Goal: Task Accomplishment & Management: Complete application form

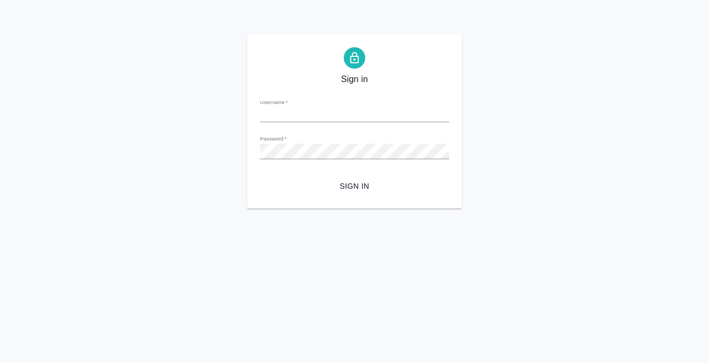
type input "e.kobzeva@awatera.com"
click at [349, 113] on input "e.kobzeva@awatera.com" at bounding box center [354, 114] width 189 height 15
type input "у"
type input "e.kobzeva@awatera.com"
click at [260, 177] on button "Sign in" at bounding box center [354, 187] width 189 height 20
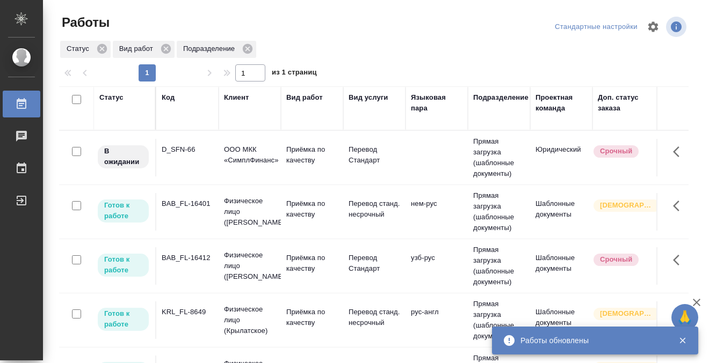
scroll to position [25, 0]
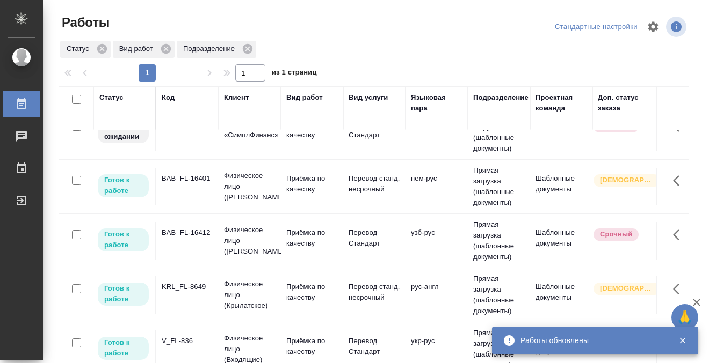
click at [202, 130] on div "KRL_FL-8649" at bounding box center [188, 124] width 52 height 11
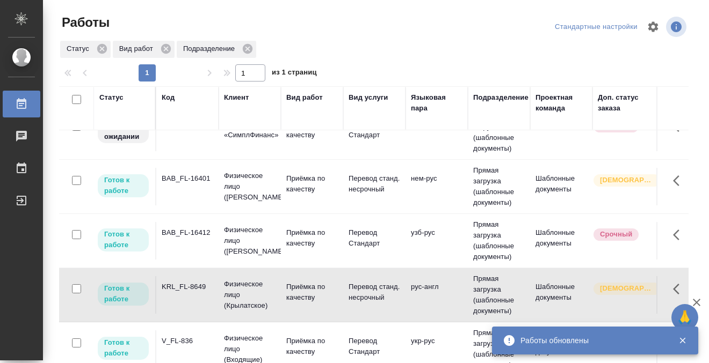
click at [202, 130] on div "KRL_FL-8649" at bounding box center [188, 124] width 52 height 11
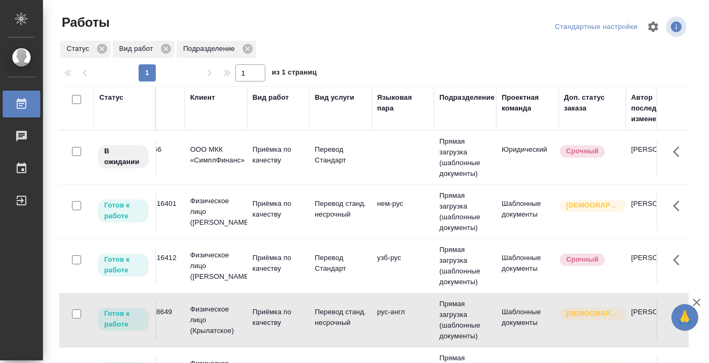
scroll to position [0, 0]
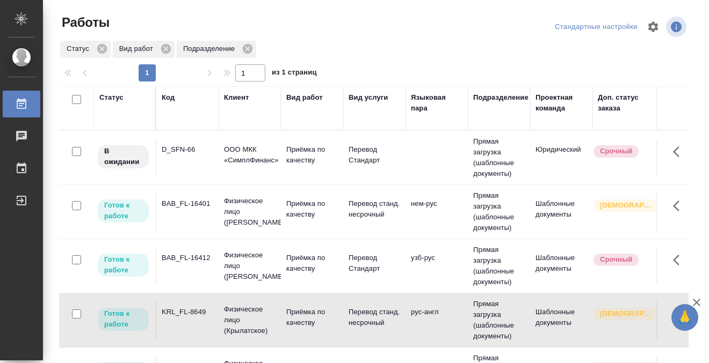
click at [200, 155] on div "BAB_FL-16401" at bounding box center [188, 149] width 52 height 11
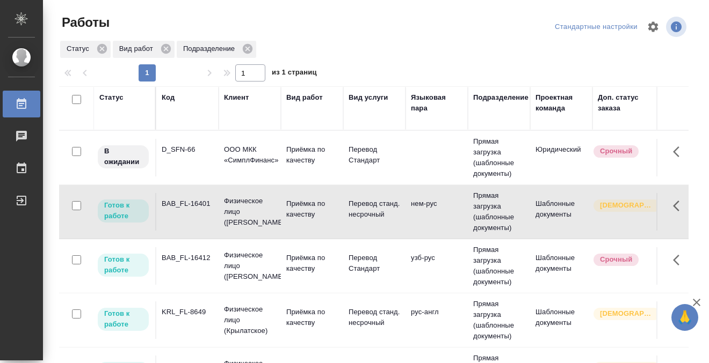
click at [200, 155] on div "BAB_FL-16401" at bounding box center [188, 149] width 52 height 11
click at [207, 177] on td "BAB_FL-16412" at bounding box center [187, 158] width 62 height 38
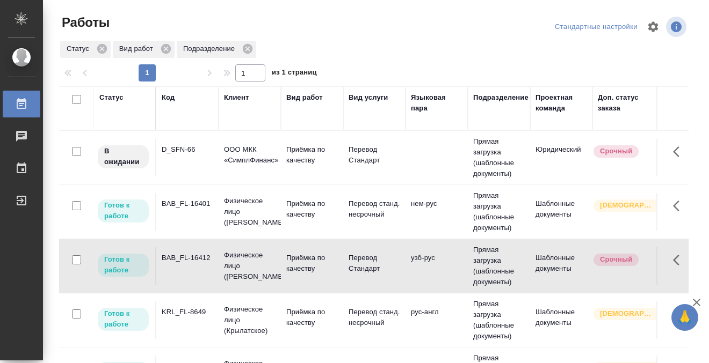
click at [207, 177] on td "BAB_FL-16412" at bounding box center [187, 158] width 62 height 38
click at [194, 157] on td "D_SFN-66" at bounding box center [187, 158] width 62 height 38
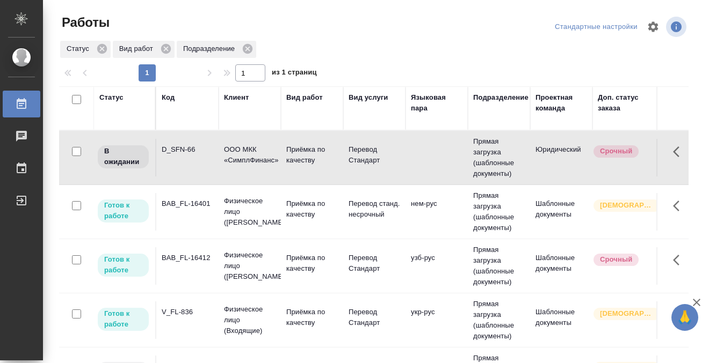
click at [194, 157] on td "D_SFN-66" at bounding box center [187, 158] width 62 height 38
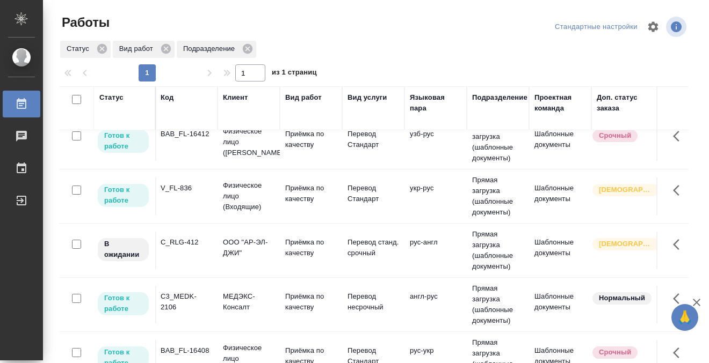
scroll to position [124, 0]
click at [179, 31] on div "V_FL-836" at bounding box center [188, 25] width 52 height 11
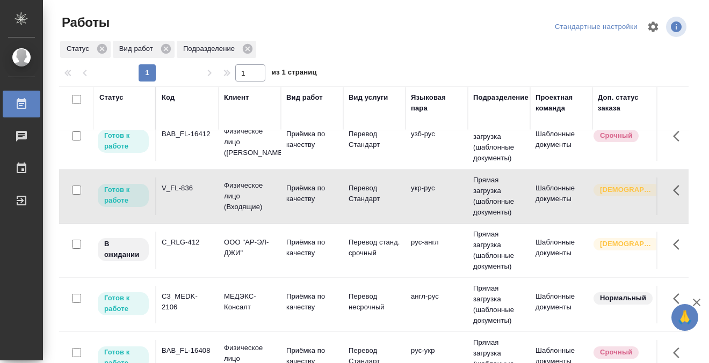
click at [179, 31] on div "V_FL-836" at bounding box center [188, 25] width 52 height 11
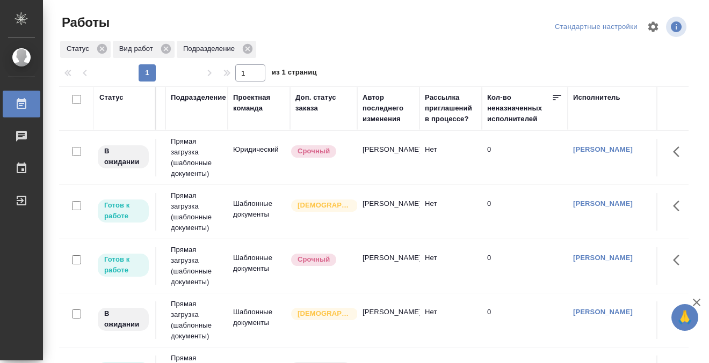
scroll to position [0, 0]
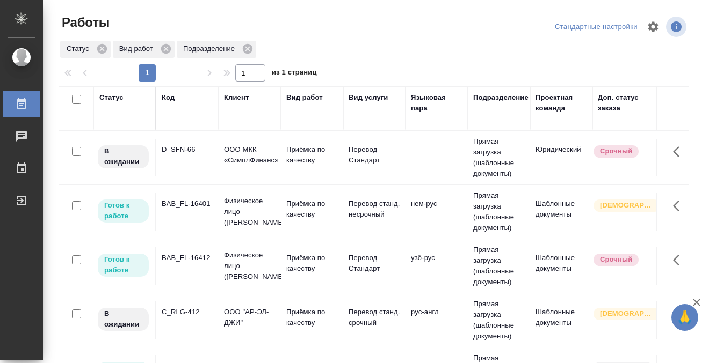
click at [187, 155] on div "BAB_FL-16412" at bounding box center [188, 149] width 52 height 11
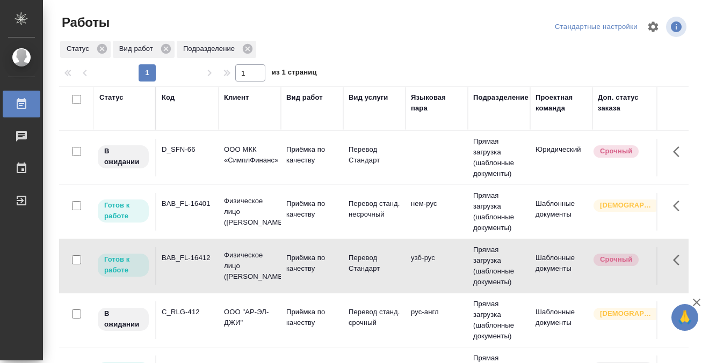
click at [187, 155] on div "BAB_FL-16412" at bounding box center [188, 149] width 52 height 11
click at [199, 155] on div "BAB_FL-16401" at bounding box center [188, 149] width 52 height 11
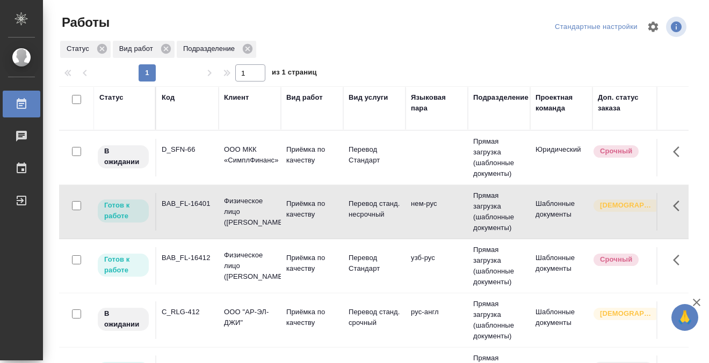
click at [199, 155] on div "BAB_FL-16401" at bounding box center [188, 149] width 52 height 11
click at [116, 99] on div "Статус" at bounding box center [111, 97] width 24 height 11
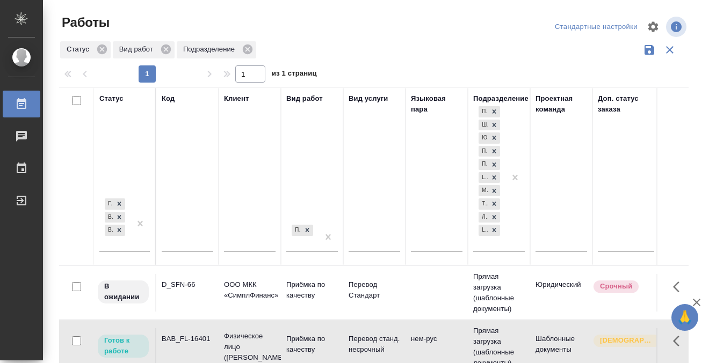
click at [129, 251] on div "Готов к работе В работе В ожидании" at bounding box center [124, 227] width 50 height 63
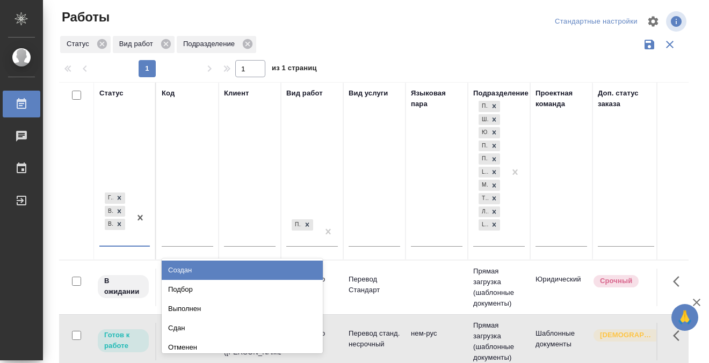
scroll to position [6, 0]
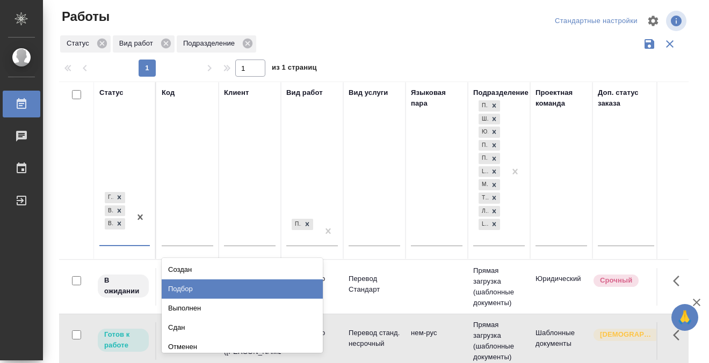
click at [205, 288] on div "Подбор" at bounding box center [242, 289] width 161 height 19
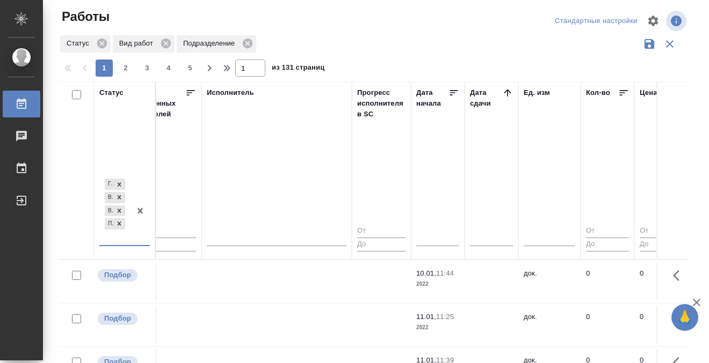
scroll to position [0, 665]
click at [509, 91] on icon at bounding box center [510, 92] width 7 height 7
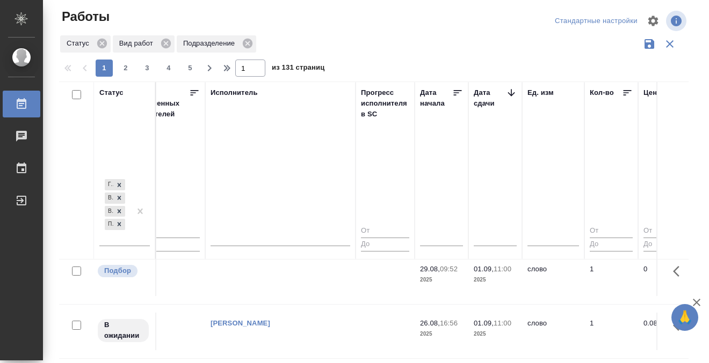
scroll to position [118, 665]
click at [280, 188] on td at bounding box center [280, 170] width 150 height 38
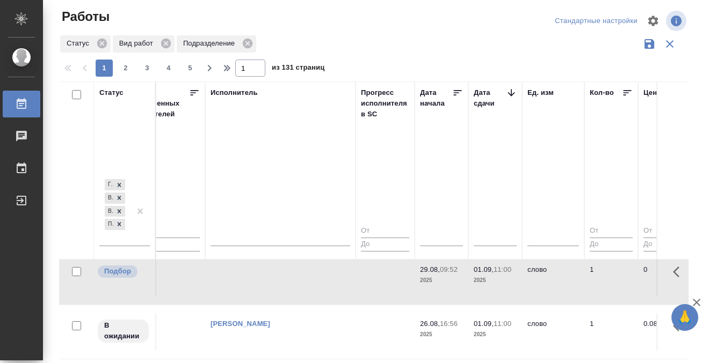
click at [280, 188] on td at bounding box center [280, 170] width 150 height 38
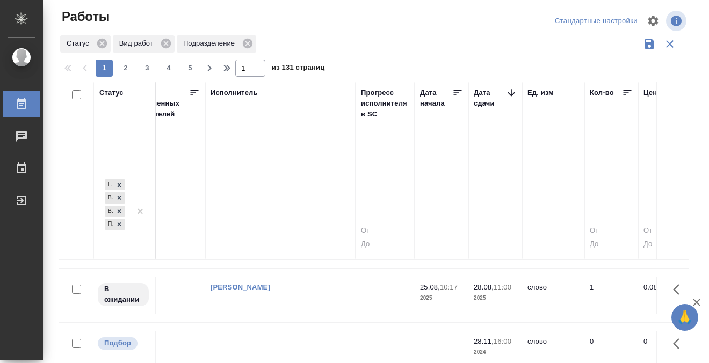
scroll to position [675, 665]
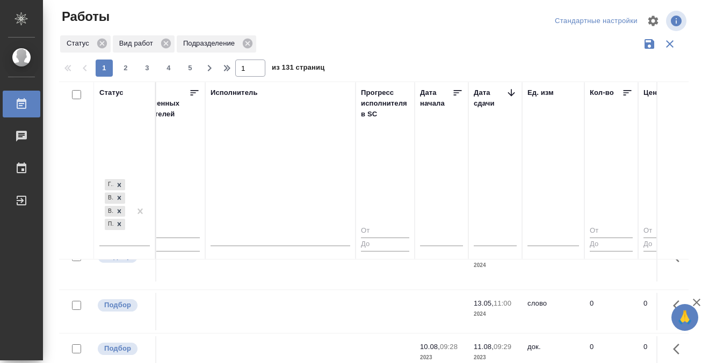
click at [28, 105] on div at bounding box center [30, 104] width 30 height 13
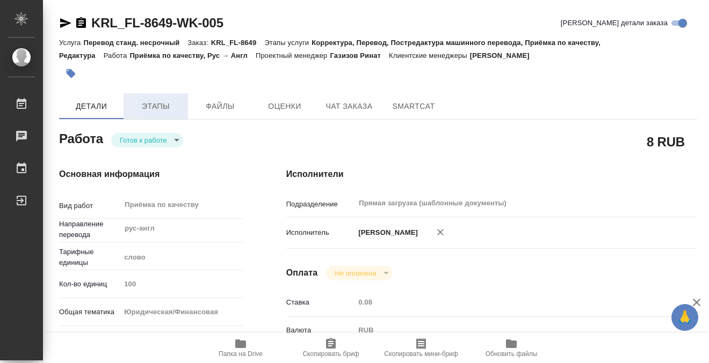
click at [122, 106] on button "Детали" at bounding box center [91, 106] width 64 height 26
click at [155, 108] on span "Этапы" at bounding box center [156, 106] width 52 height 13
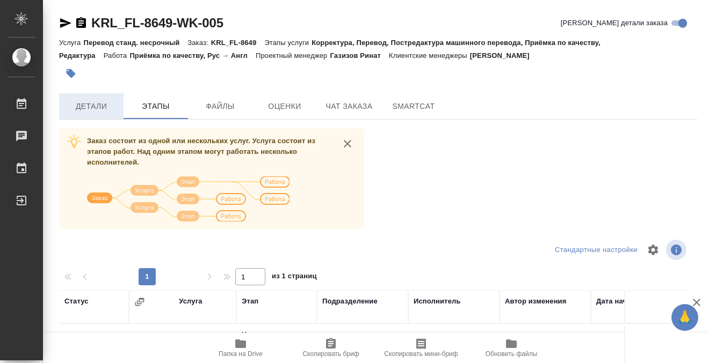
click at [87, 114] on button "Детали" at bounding box center [91, 106] width 64 height 26
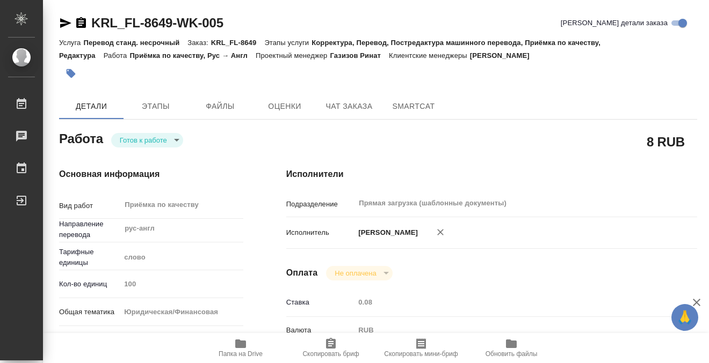
type textarea "x"
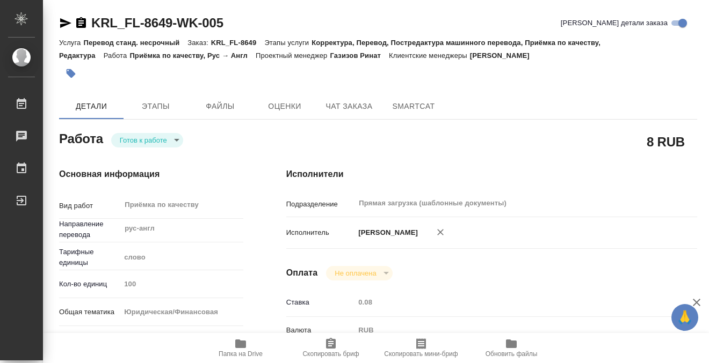
type textarea "x"
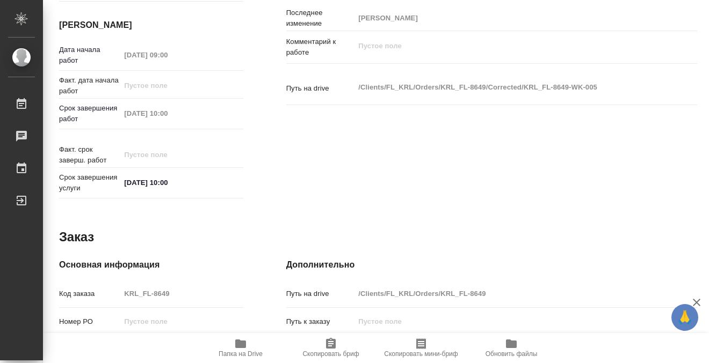
type textarea "x"
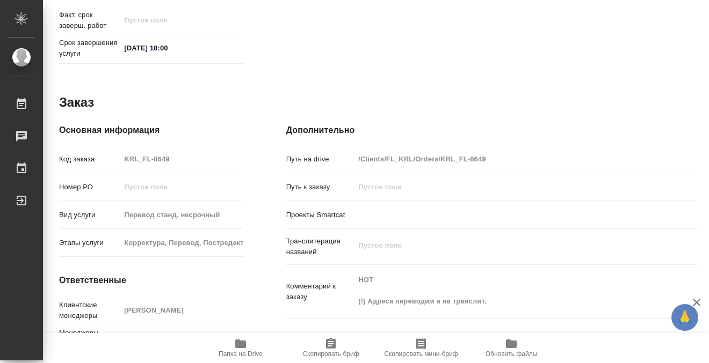
scroll to position [574, 0]
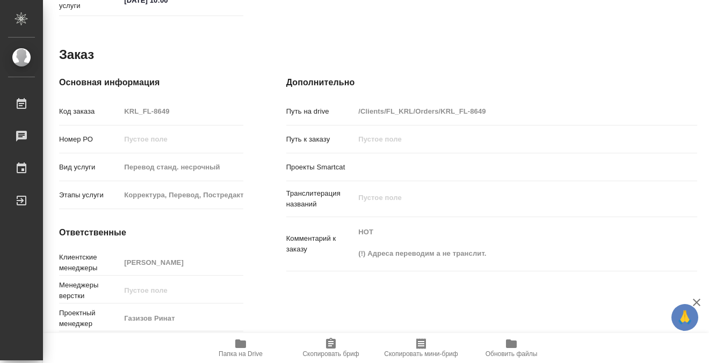
click at [244, 343] on icon "button" at bounding box center [240, 344] width 11 height 9
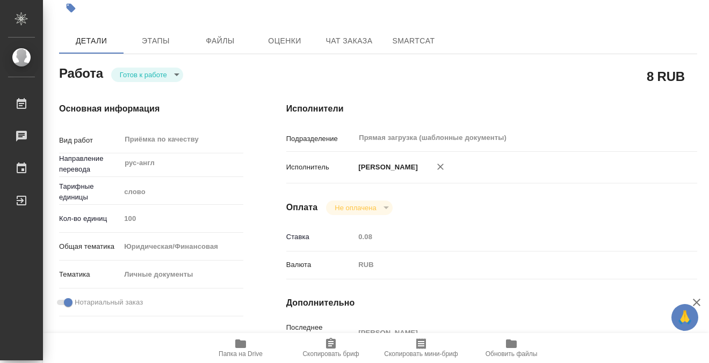
scroll to position [0, 0]
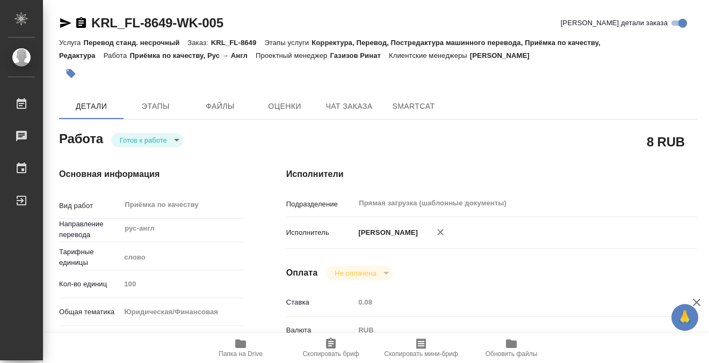
click at [78, 74] on button "button" at bounding box center [71, 74] width 24 height 24
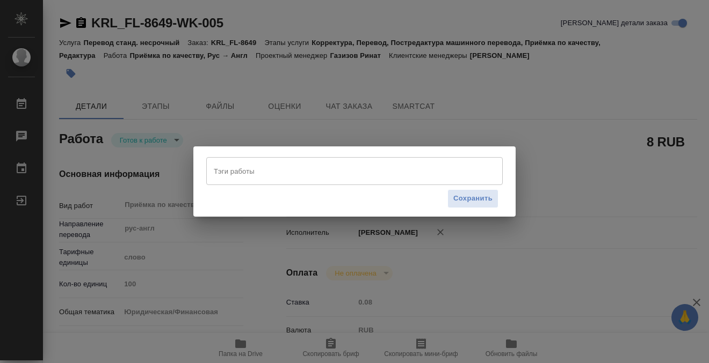
click at [309, 171] on input "Тэги работы" at bounding box center [344, 171] width 266 height 18
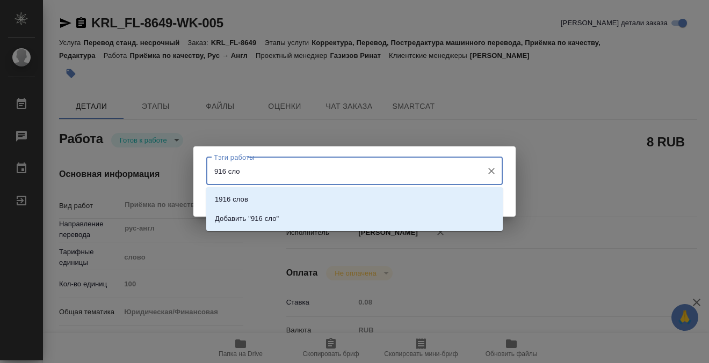
type input "916 слов"
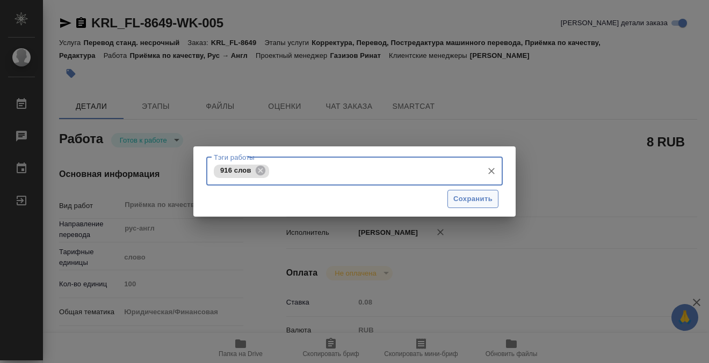
click at [487, 199] on span "Сохранить" at bounding box center [472, 199] width 39 height 12
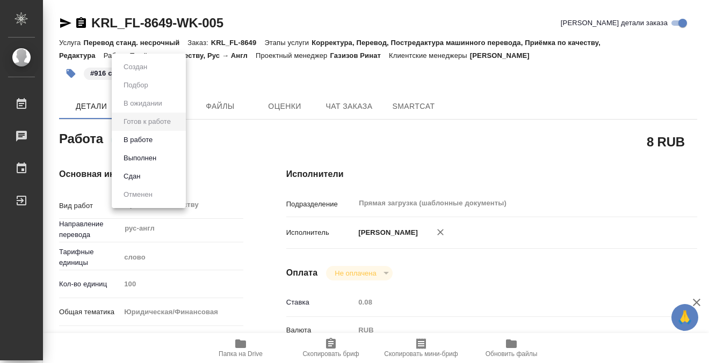
type input "readyForWork"
type textarea "Приёмка по качеству"
type textarea "x"
type input "рус-англ"
type input "5a8b1489cc6b4906c91bfd90"
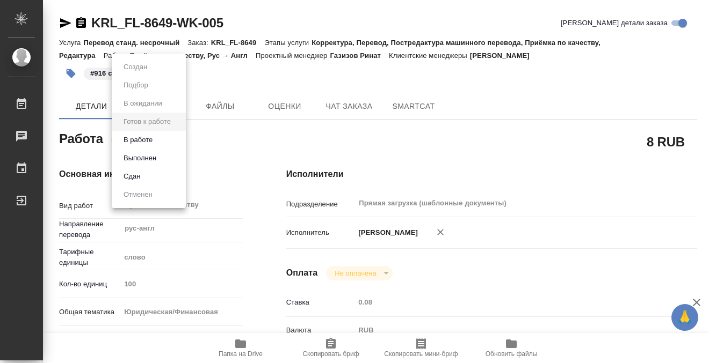
type input "100"
type input "yr-fn"
type input "5a8b8b956a9677013d343cfe"
checkbox input "true"
type input "29.08.2025 09:00"
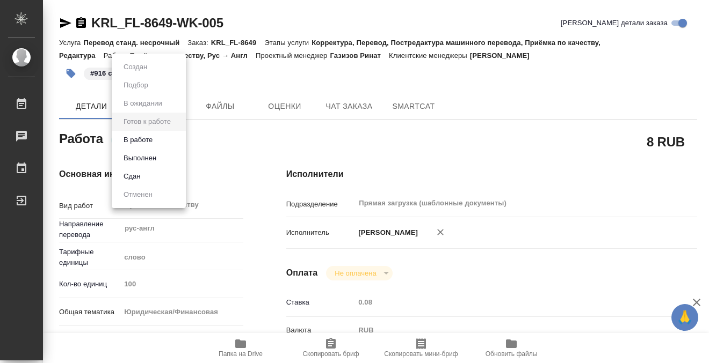
type input "29.08.2025 10:00"
type input "Прямая загрузка (шаблонные документы)"
type input "notPayed"
type input "0.08"
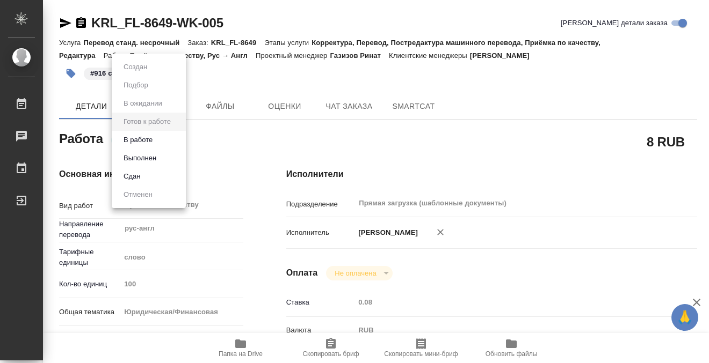
type input "RUB"
type input "[PERSON_NAME]"
type textarea "x"
type textarea "/Clients/FL_KRL/Orders/KRL_FL-8649/Corrected/KRL_FL-8649-WK-005"
type textarea "x"
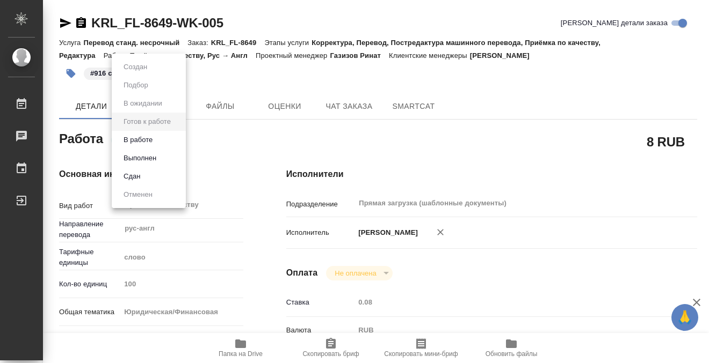
type input "KRL_FL-8649"
type input "Перевод станд. несрочный"
type input "Корректура, Перевод, Постредактура машинного перевода, Приёмка по качеству, Ред…"
type input "Касымов Тимур"
type input "/Clients/FL_KRL/Orders/KRL_FL-8649"
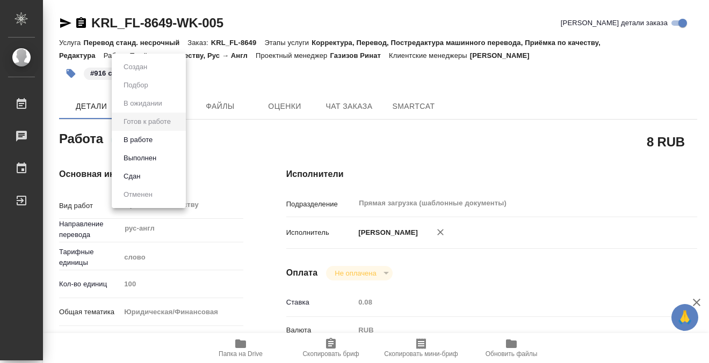
type textarea "x"
type textarea "НОТ (!) Адреса переводим а не транслит."
type textarea "x"
click at [127, 144] on body "🙏 .cls-1 fill:#fff; AWATERA Kobzeva Elizaveta Работы 0 Чаты График Выйти KRL_FL…" at bounding box center [354, 181] width 709 height 363
type textarea "x"
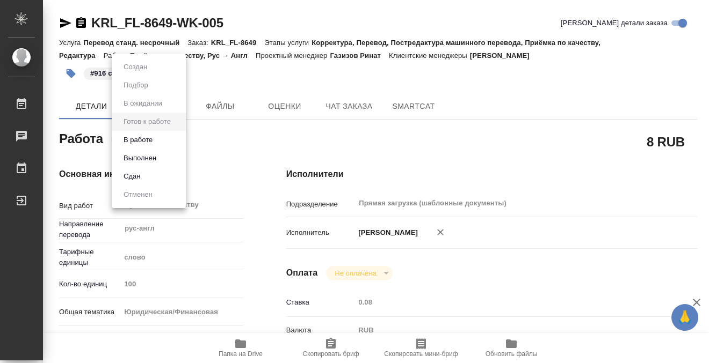
type textarea "x"
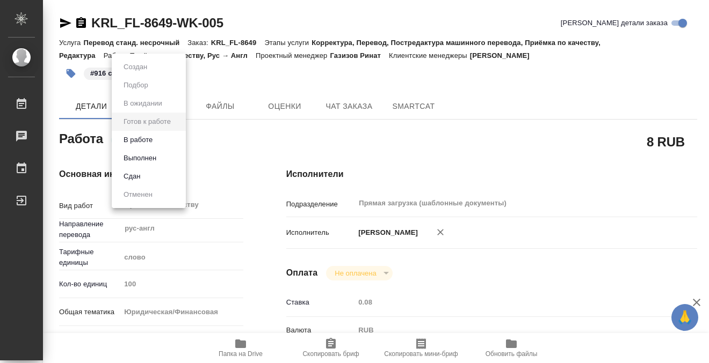
type textarea "x"
click at [128, 161] on button "Выполнен" at bounding box center [139, 158] width 39 height 12
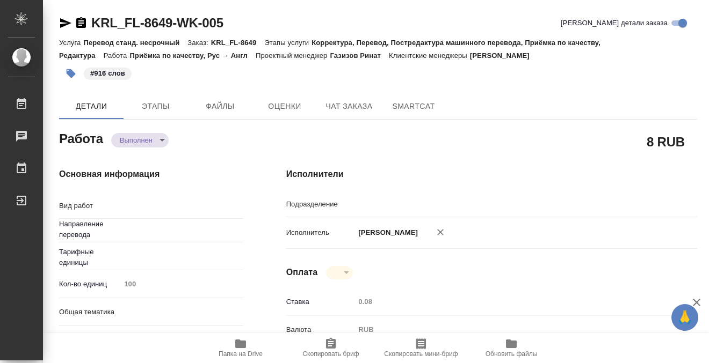
type textarea "x"
type textarea "Приёмка по качеству"
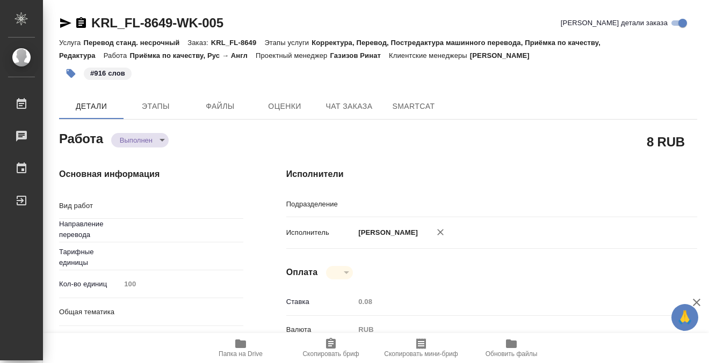
type textarea "x"
type input "рус-англ"
type input "Прямая загрузка (шаблонные документы)"
type textarea "x"
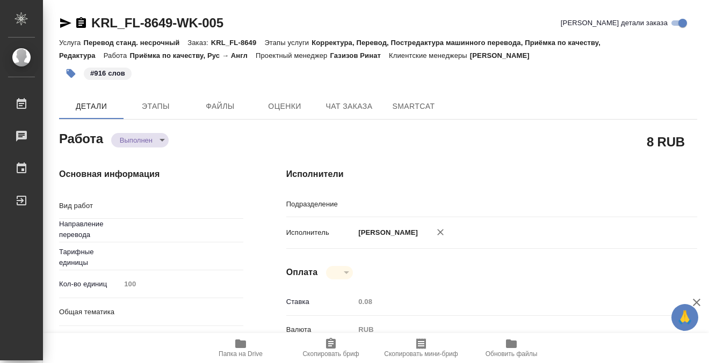
type textarea "x"
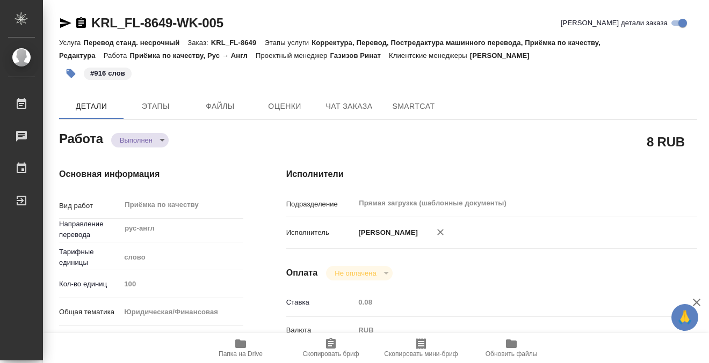
type textarea "x"
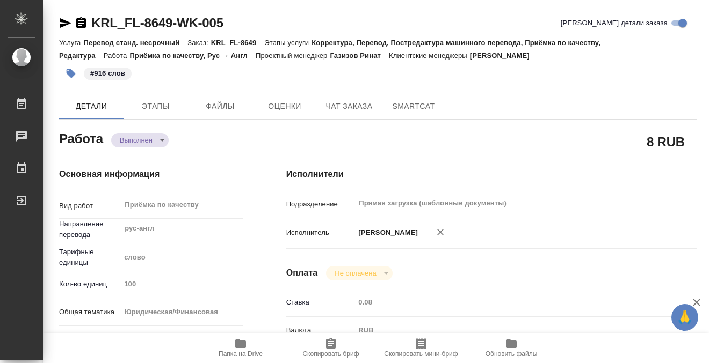
click at [83, 24] on icon "button" at bounding box center [81, 22] width 10 height 11
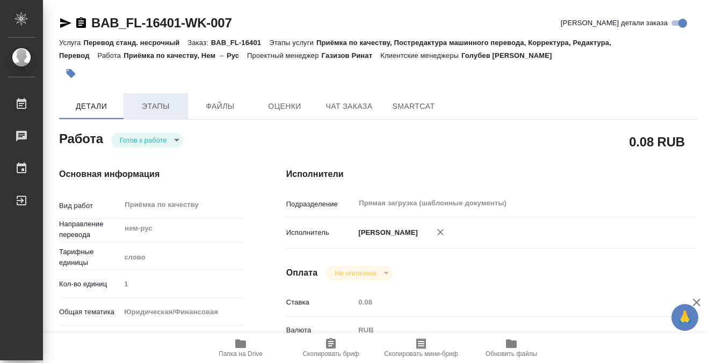
click at [151, 107] on span "Этапы" at bounding box center [156, 106] width 52 height 13
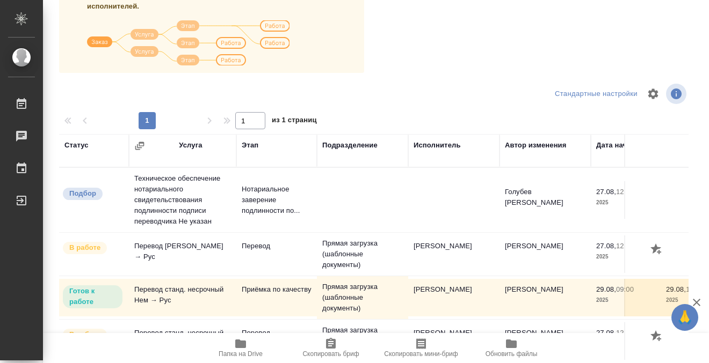
scroll to position [196, 0]
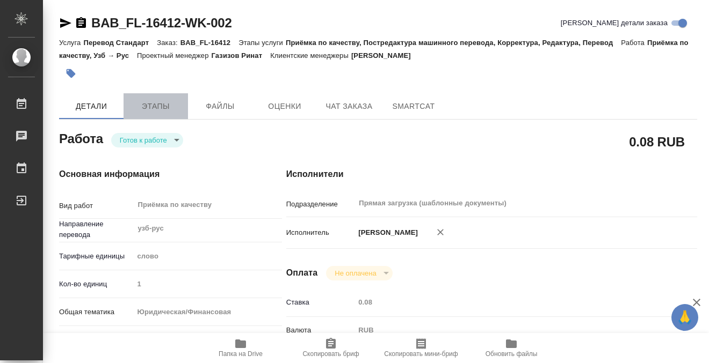
click at [149, 107] on span "Этапы" at bounding box center [156, 106] width 52 height 13
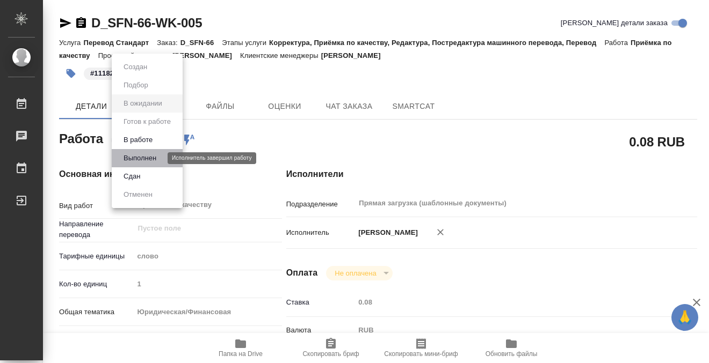
click at [155, 158] on button "Выполнен" at bounding box center [139, 158] width 39 height 12
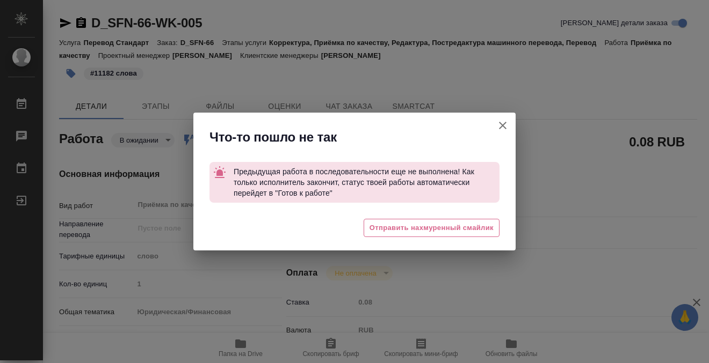
type textarea "x"
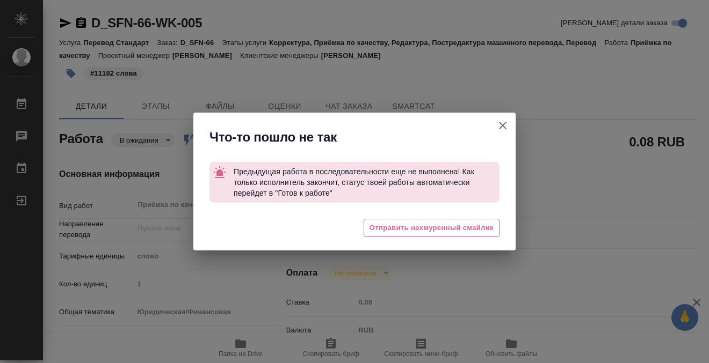
type textarea "x"
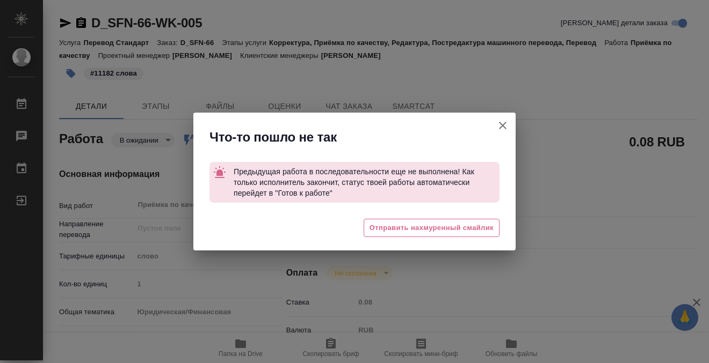
click at [498, 127] on icon "button" at bounding box center [502, 125] width 13 height 13
type textarea "x"
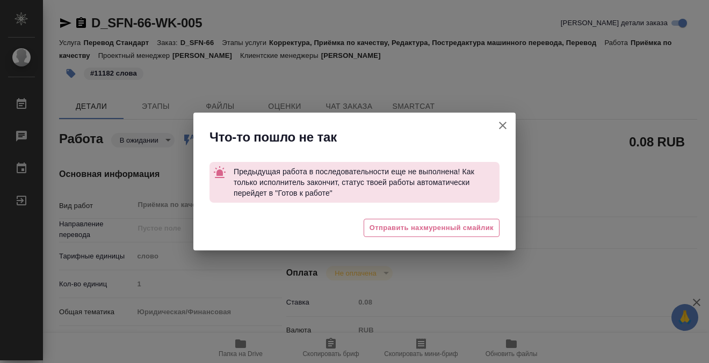
type textarea "x"
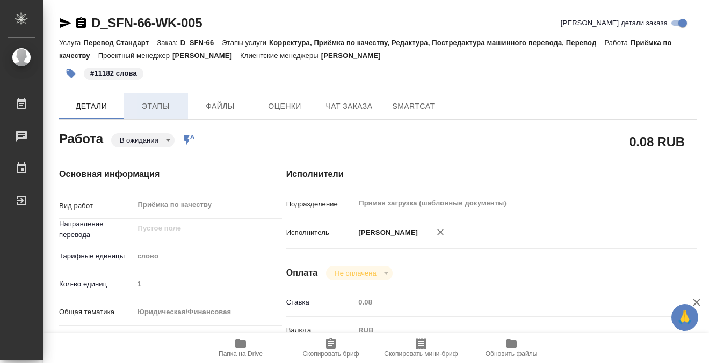
click at [170, 107] on span "Этапы" at bounding box center [156, 106] width 52 height 13
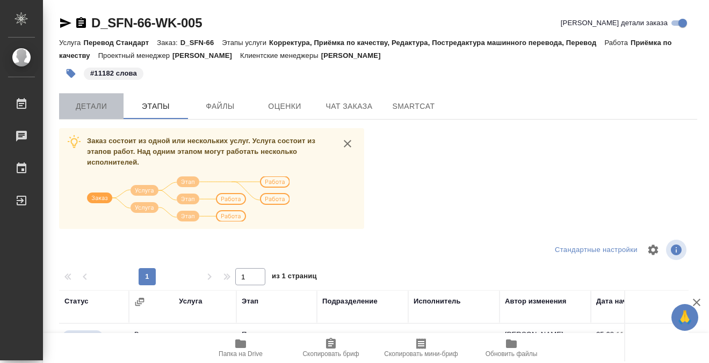
click at [91, 100] on span "Детали" at bounding box center [91, 106] width 52 height 13
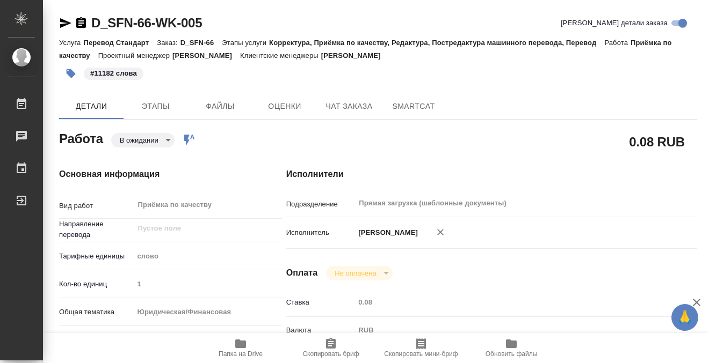
type textarea "x"
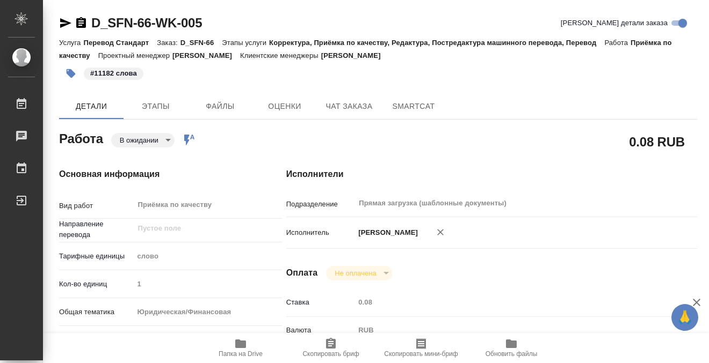
type textarea "x"
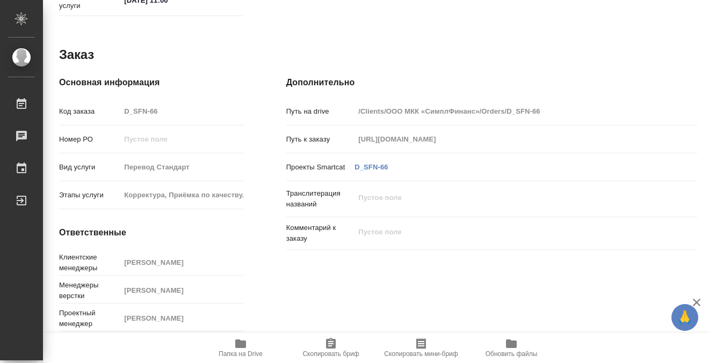
type textarea "x"
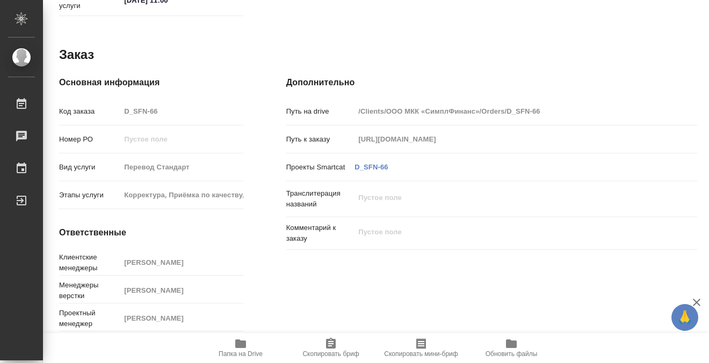
scroll to position [568, 0]
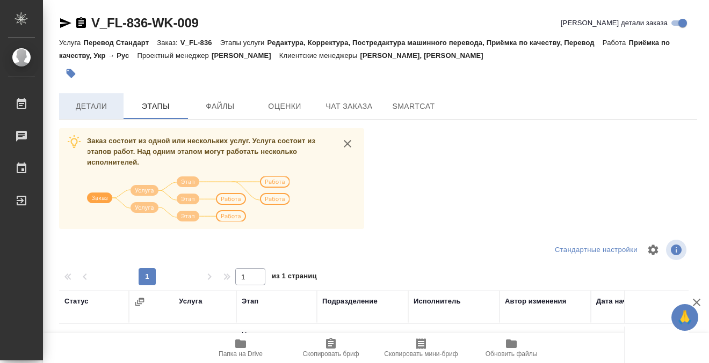
click at [92, 106] on span "Детали" at bounding box center [91, 106] width 52 height 13
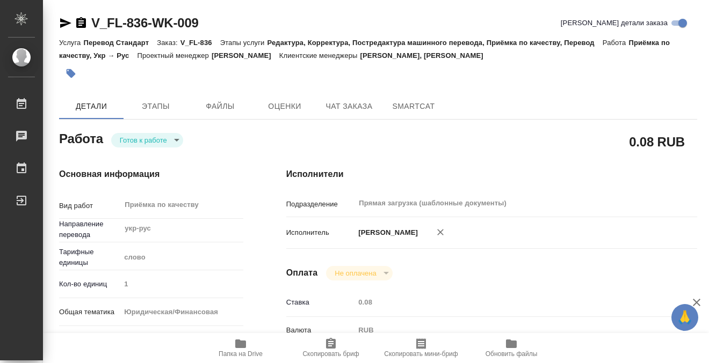
type textarea "x"
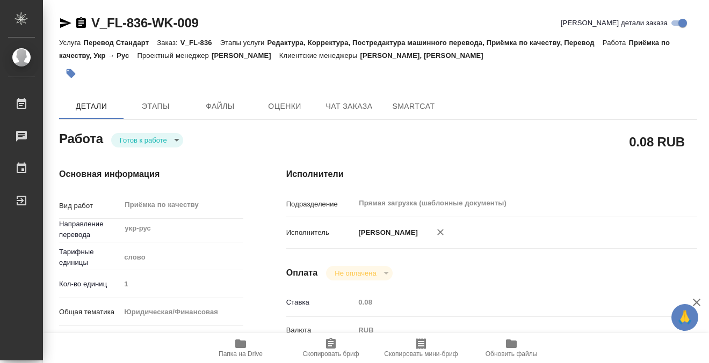
type textarea "x"
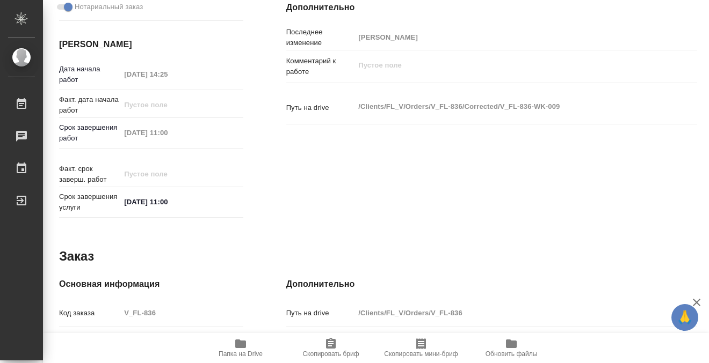
type textarea "x"
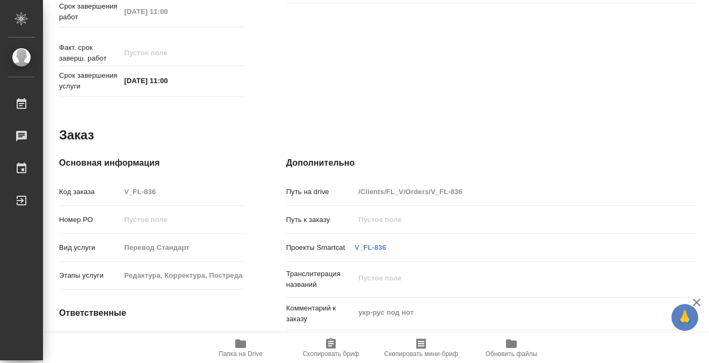
scroll to position [574, 0]
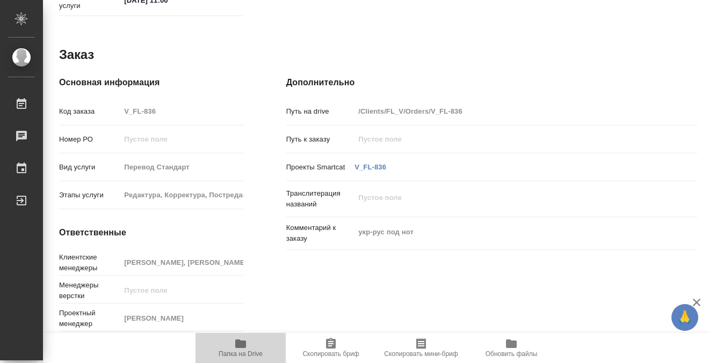
click at [243, 345] on icon "button" at bounding box center [240, 344] width 11 height 9
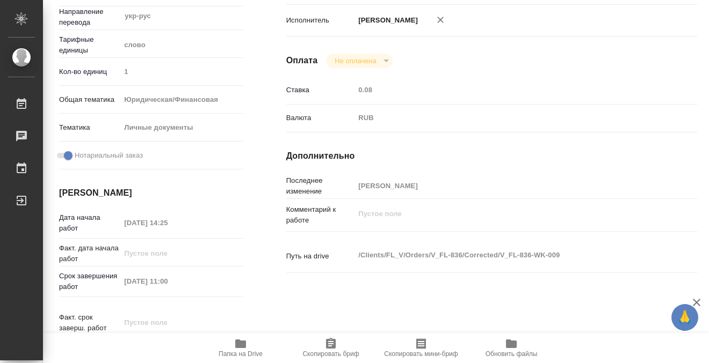
scroll to position [0, 0]
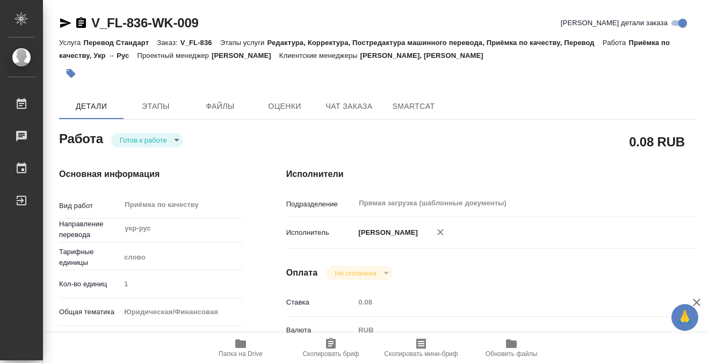
click at [70, 74] on icon "button" at bounding box center [71, 73] width 9 height 9
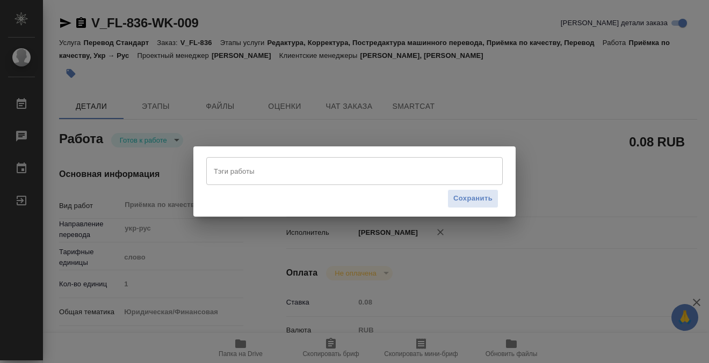
click at [243, 169] on input "Тэги работы" at bounding box center [344, 171] width 266 height 18
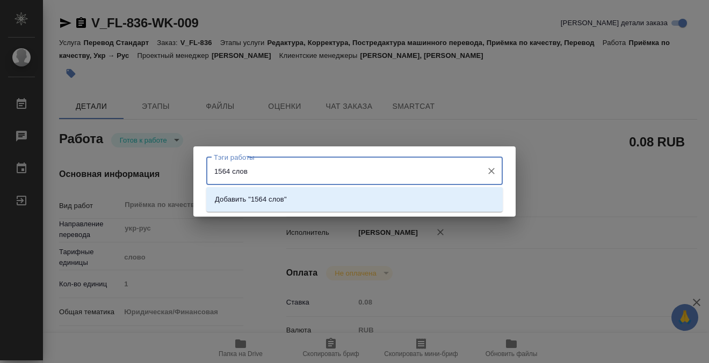
type input "1564 слова"
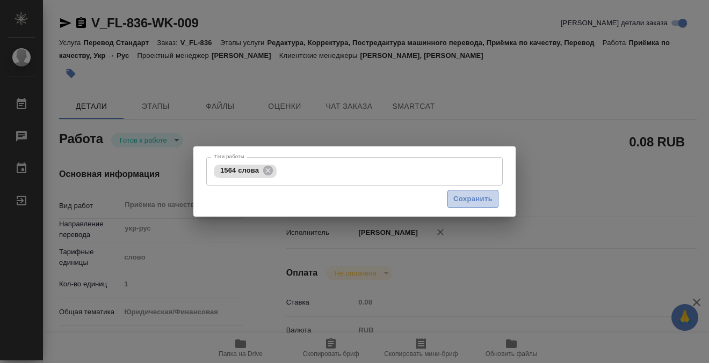
click at [479, 194] on span "Сохранить" at bounding box center [472, 199] width 39 height 12
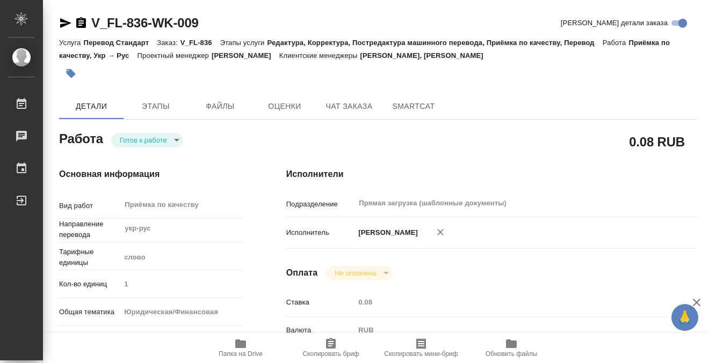
click at [164, 136] on body "🙏 .cls-1 fill:#fff; AWATERA Kobzeva [PERSON_NAME] 0 Чаты График Выйти V_FL-836-…" at bounding box center [354, 181] width 709 height 363
type input "readyForWork"
type textarea "Приёмка по качеству"
type textarea "x"
type input "укр-рус"
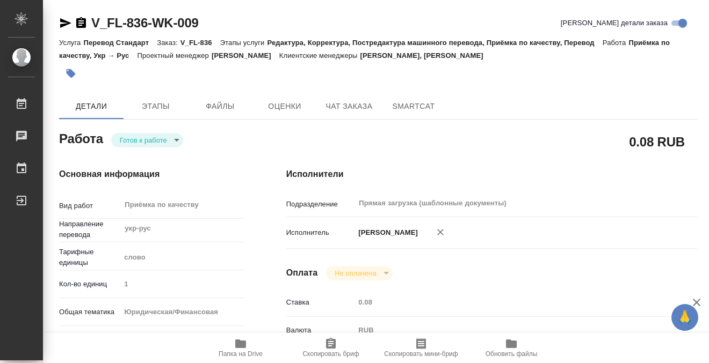
type input "5a8b1489cc6b4906c91bfd90"
type input "1"
type input "yr-fn"
type input "5a8b8b956a9677013d343cfe"
checkbox input "true"
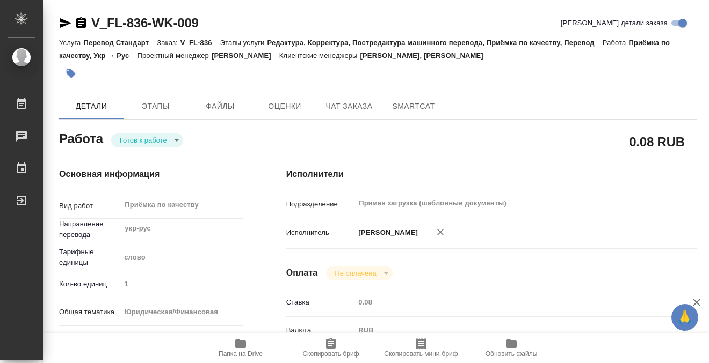
type input "27.08.2025 14:25"
type input "29.08.2025 11:00"
type input "Прямая загрузка (шаблонные документы)"
type input "notPayed"
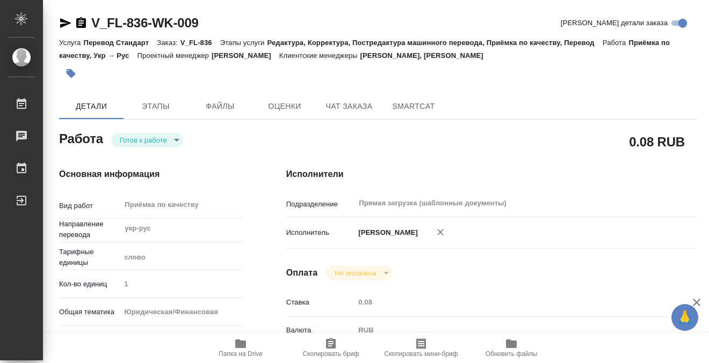
type input "0.08"
type input "RUB"
type input "[PERSON_NAME]"
type textarea "x"
type textarea "/Clients/FL_V/Orders/V_FL-836/Corrected/V_FL-836-WK-009"
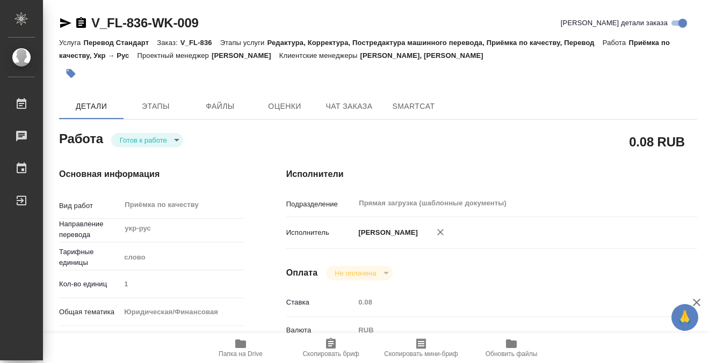
type textarea "x"
type input "V_FL-836"
type input "Перевод Стандарт"
type input "Редактура, Корректура, Постредактура машинного перевода, Приёмка по качеству, П…"
type input "Прохорова Анастасия, Касымов Тимур"
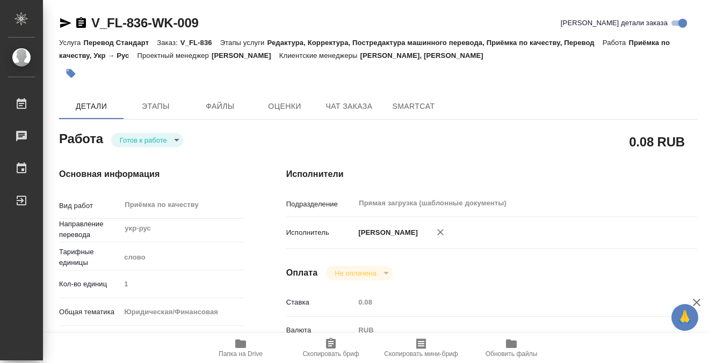
type input "/Clients/FL_V/Orders/V_FL-836"
type textarea "x"
type textarea "укр-рус под нот"
type textarea "x"
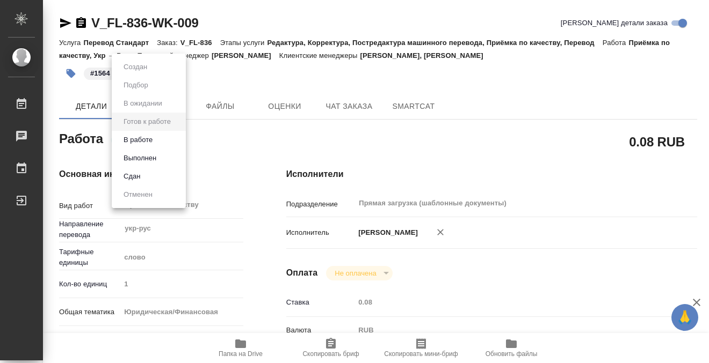
type textarea "x"
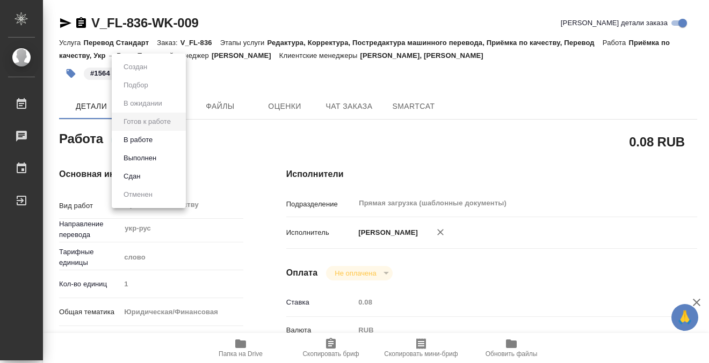
type textarea "x"
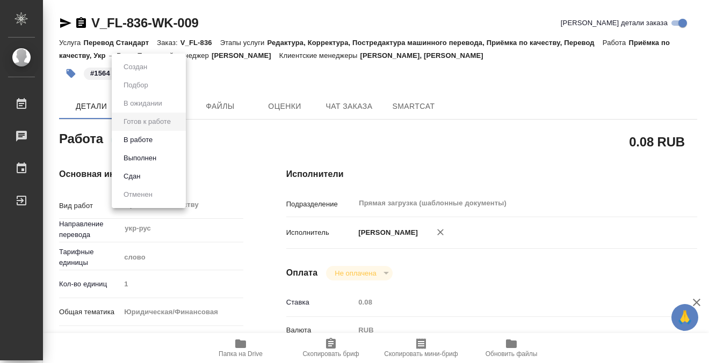
click at [150, 73] on button "Выполнен" at bounding box center [135, 67] width 30 height 12
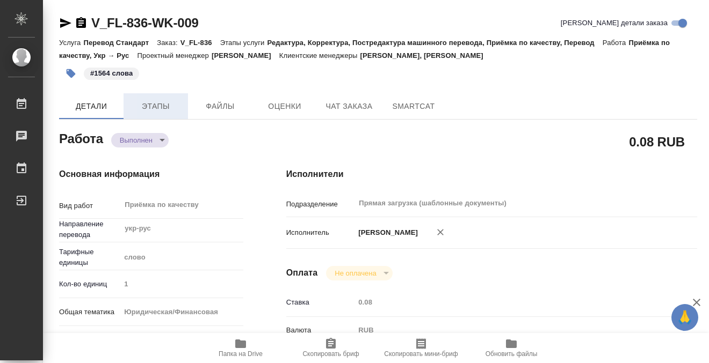
click at [145, 108] on span "Этапы" at bounding box center [156, 106] width 52 height 13
type textarea "x"
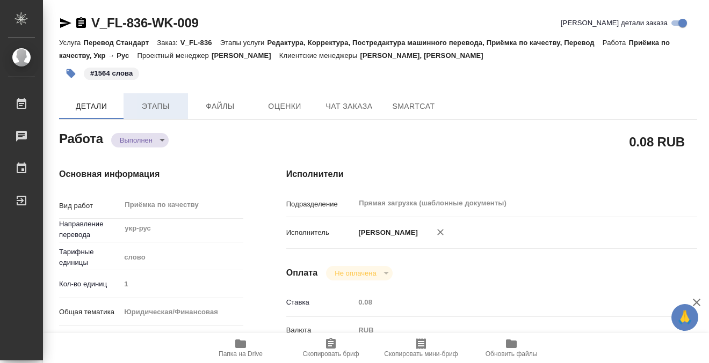
type textarea "x"
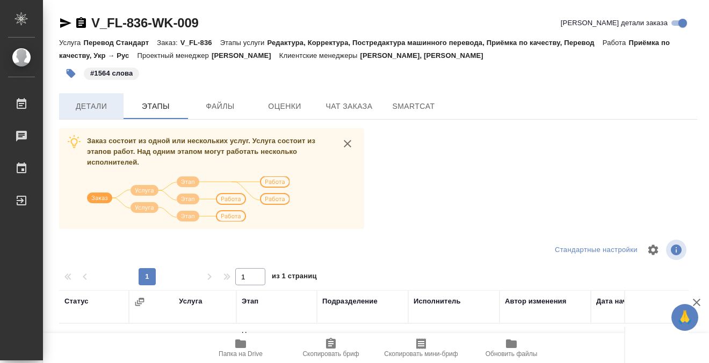
click at [110, 108] on span "Детали" at bounding box center [91, 106] width 52 height 13
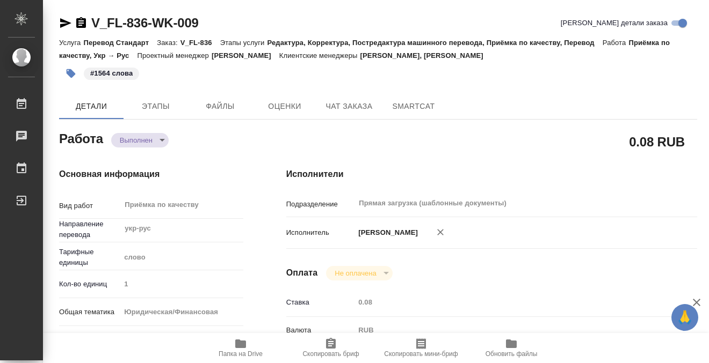
type textarea "x"
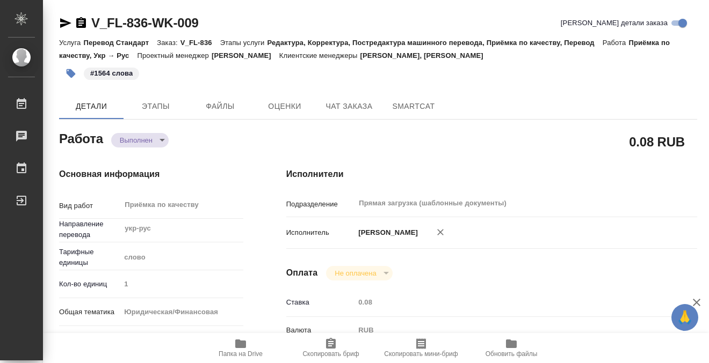
type textarea "x"
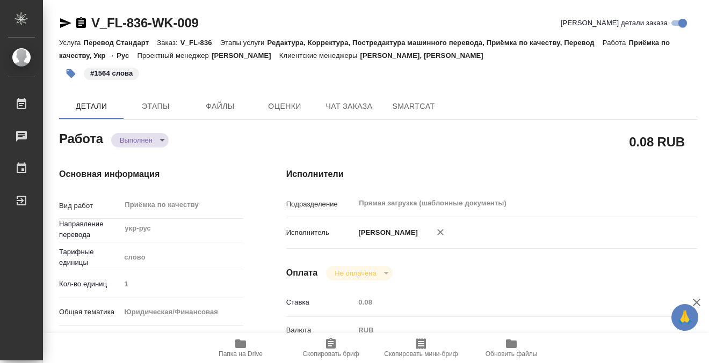
click at [81, 22] on icon "button" at bounding box center [81, 22] width 10 height 11
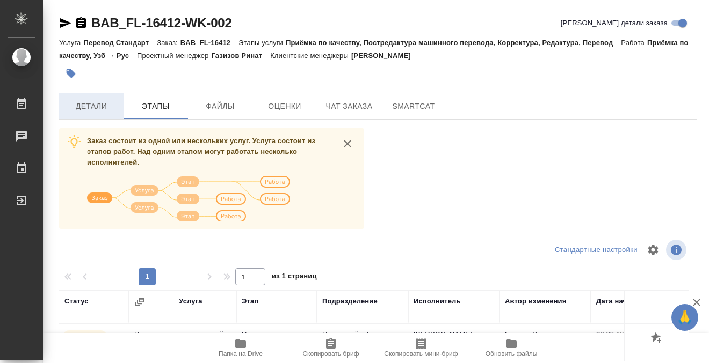
click at [110, 110] on span "Детали" at bounding box center [91, 106] width 52 height 13
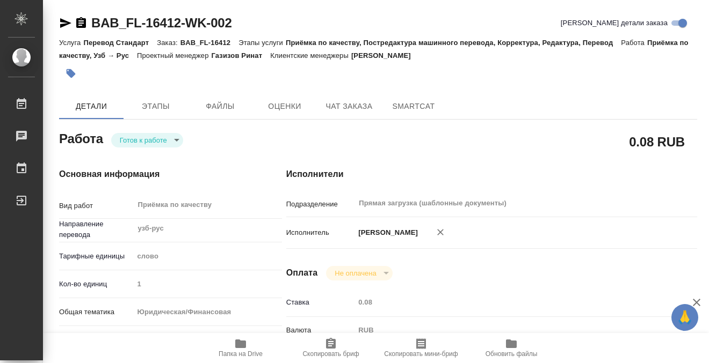
type textarea "x"
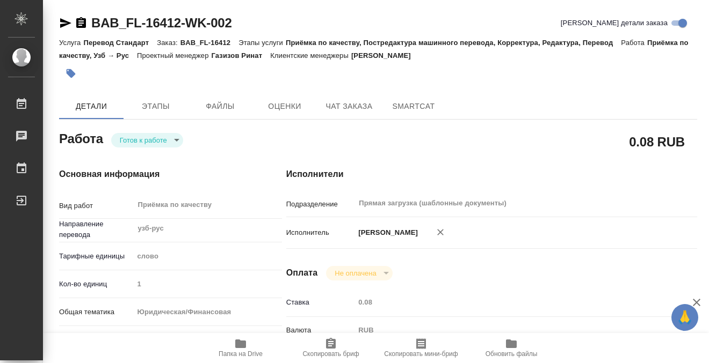
type textarea "x"
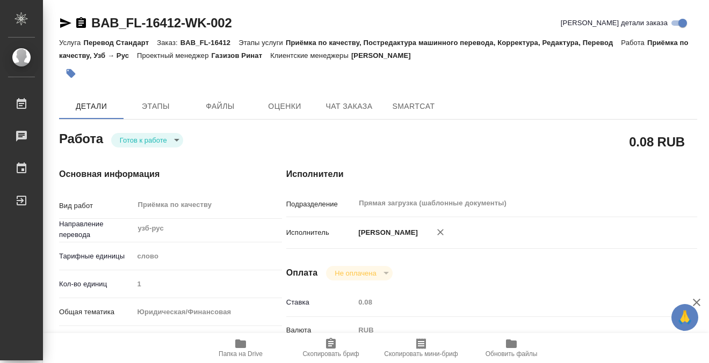
type textarea "x"
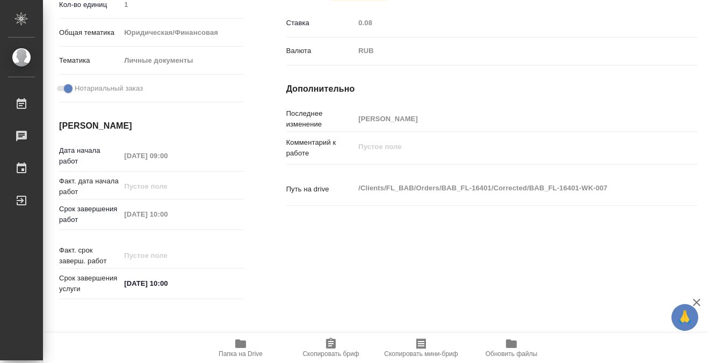
scroll to position [302, 0]
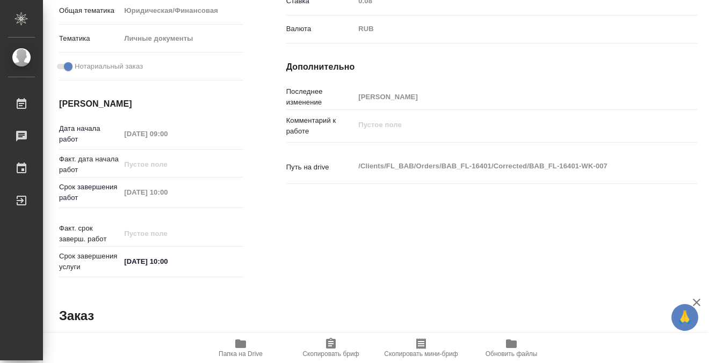
click at [246, 341] on icon "button" at bounding box center [240, 344] width 13 height 13
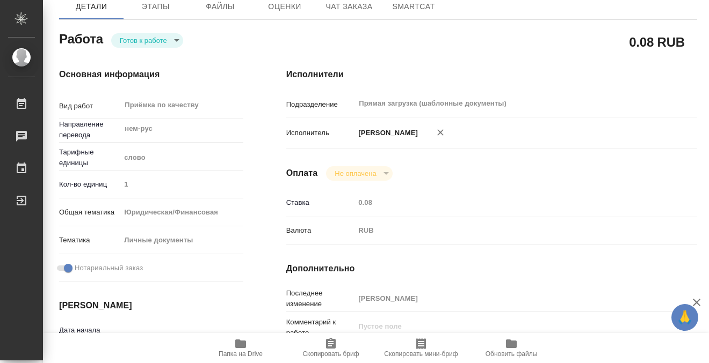
scroll to position [0, 0]
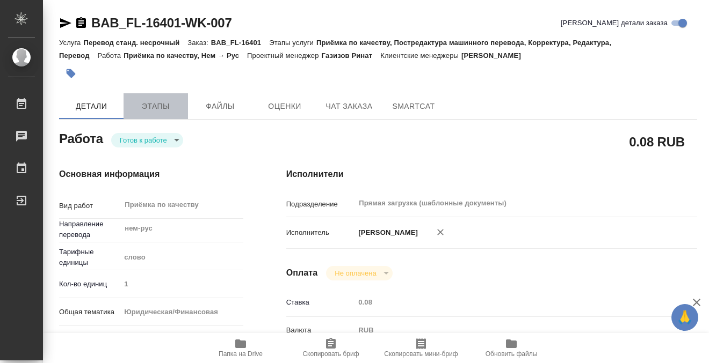
click at [148, 111] on span "Этапы" at bounding box center [156, 106] width 52 height 13
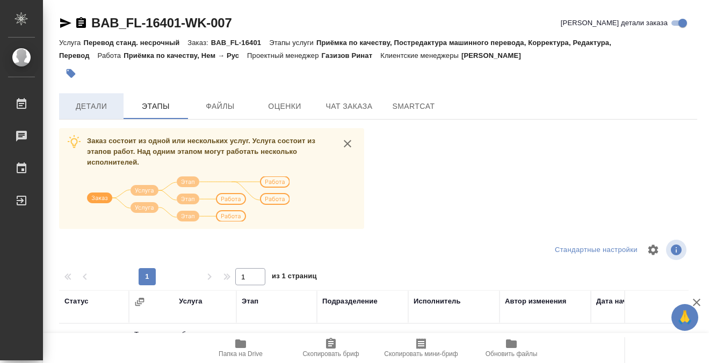
click at [108, 101] on span "Детали" at bounding box center [91, 106] width 52 height 13
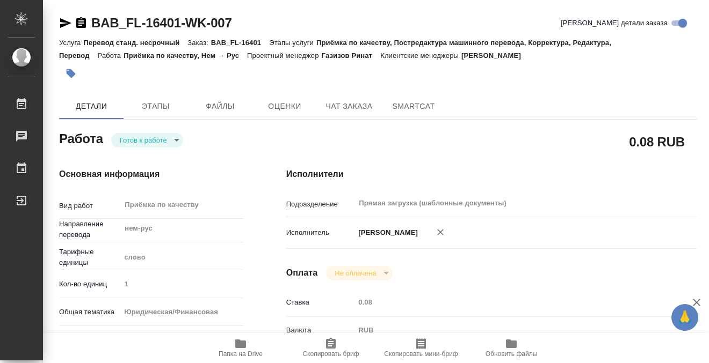
type textarea "x"
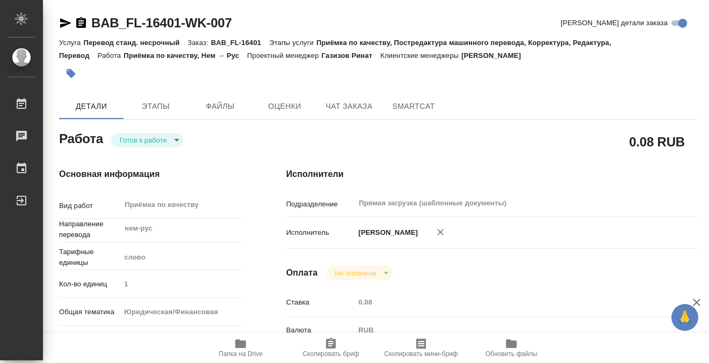
type textarea "x"
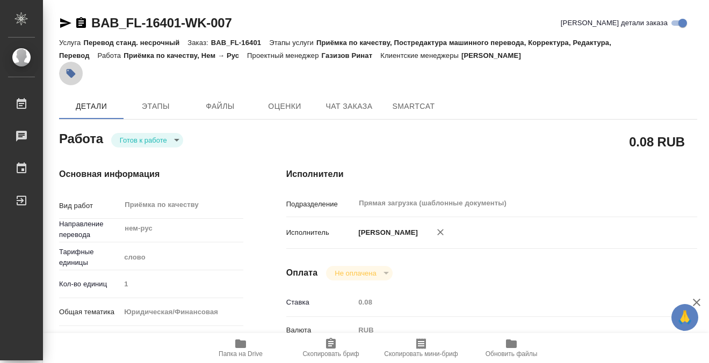
click at [77, 73] on button "button" at bounding box center [71, 74] width 24 height 24
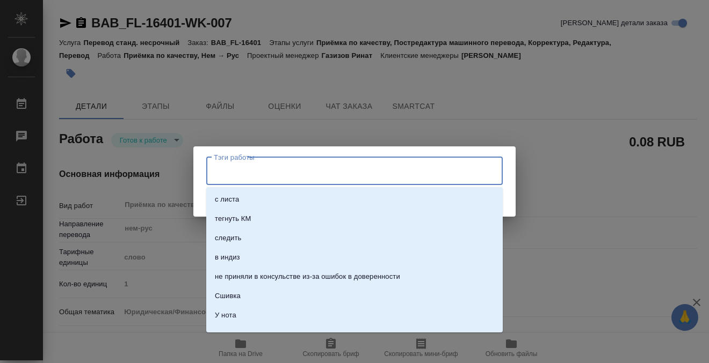
click at [330, 165] on input "Тэги работы" at bounding box center [344, 171] width 266 height 18
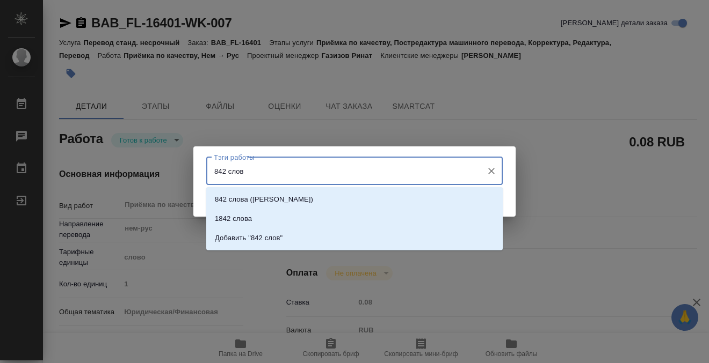
type input "842 слова"
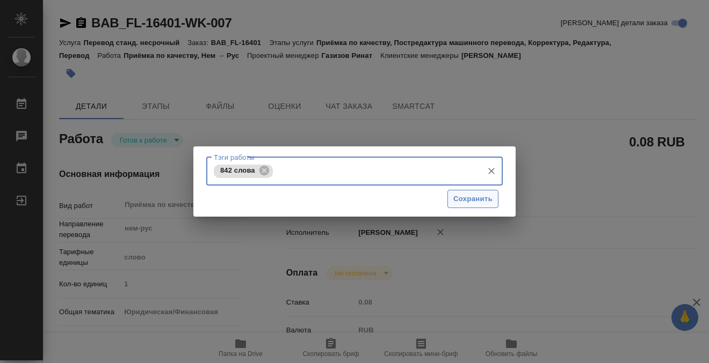
click at [482, 197] on span "Сохранить" at bounding box center [472, 199] width 39 height 12
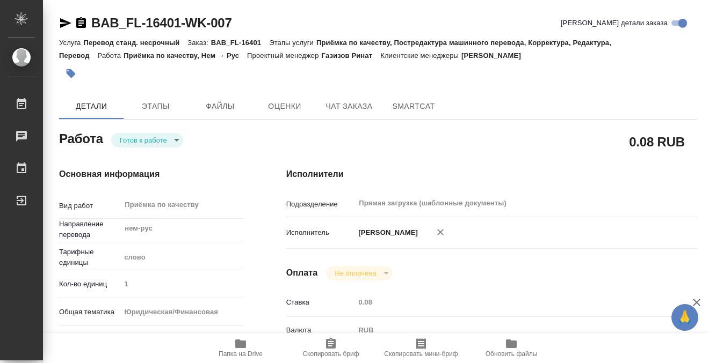
type input "readyForWork"
type textarea "Приёмка по качеству"
type textarea "x"
type input "нем-рус"
type input "5a8b1489cc6b4906c91bfd90"
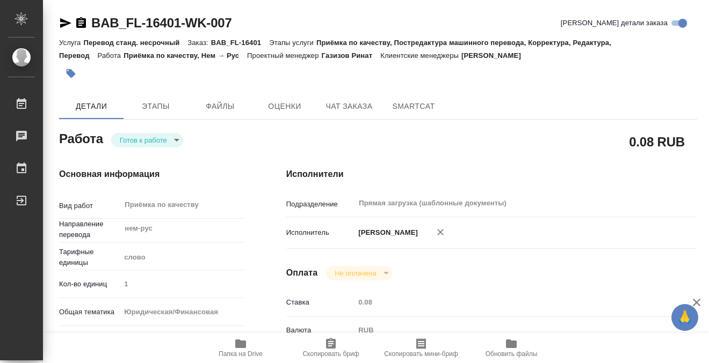
type input "1"
type input "yr-fn"
type input "5a8b8b956a9677013d343cfe"
checkbox input "true"
type input "29.08.2025 09:00"
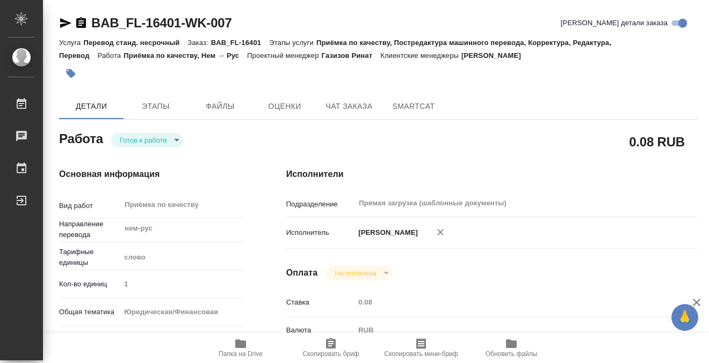
type input "29.08.2025 10:00"
type input "Прямая загрузка (шаблонные документы)"
type input "notPayed"
type input "0.08"
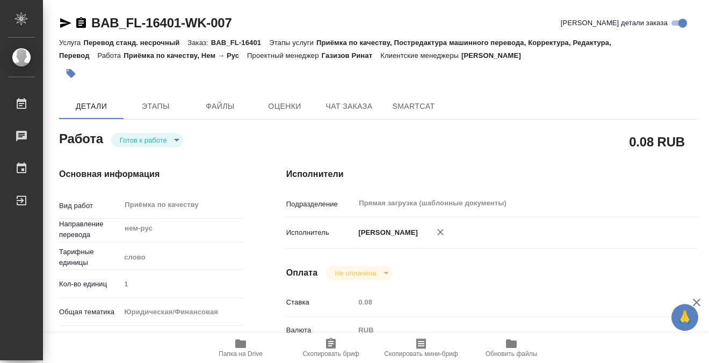
type input "RUB"
type input "[PERSON_NAME]"
type textarea "x"
type textarea "/Clients/FL_BAB/Orders/BAB_FL-16401/Corrected/BAB_FL-16401-WK-007"
type textarea "x"
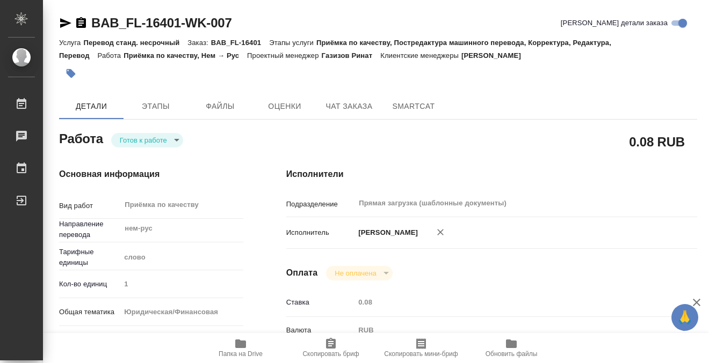
type input "BAB_FL-16401"
type input "Перевод станд. несрочный"
type input "Приёмка по качеству, Постредактура машинного перевода, Корректура, Редактура, П…"
type input "[PERSON_NAME]"
type input "Петрова Валерия"
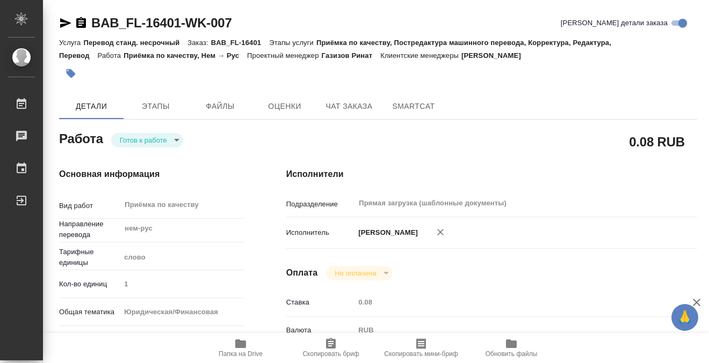
type input "/Clients/FL_BAB/Orders/BAB_FL-16401"
type textarea "x"
type textarea "дипломы католического амер и Берлинского университ"
type textarea "x"
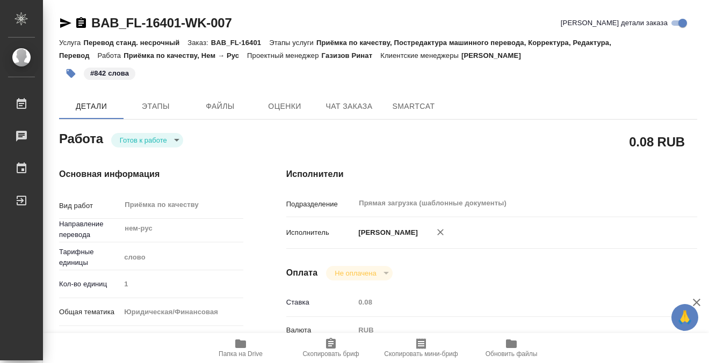
type textarea "x"
click at [148, 142] on body "🙏 .cls-1 fill:#fff; AWATERA Kobzeva Elizaveta Работы 0 Чаты График Выйти BAB_FL…" at bounding box center [354, 181] width 709 height 363
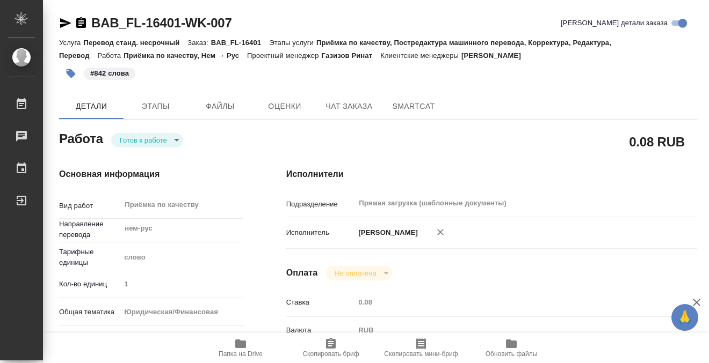
type textarea "x"
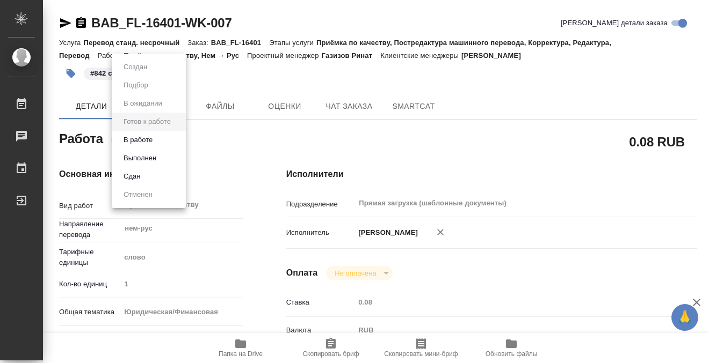
click at [161, 158] on li "Выполнен" at bounding box center [149, 158] width 74 height 18
type textarea "x"
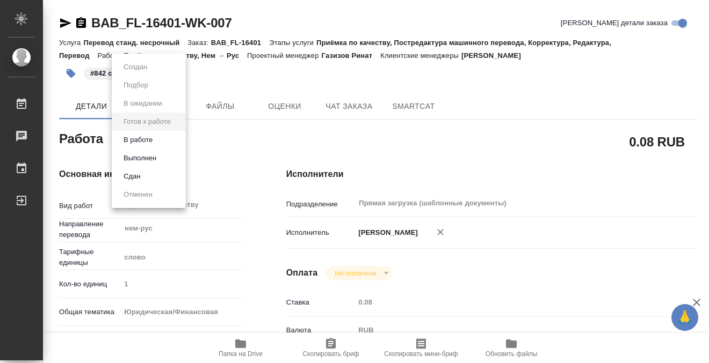
type textarea "x"
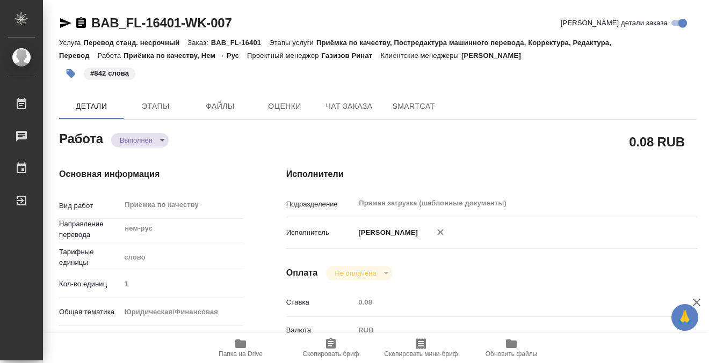
type textarea "x"
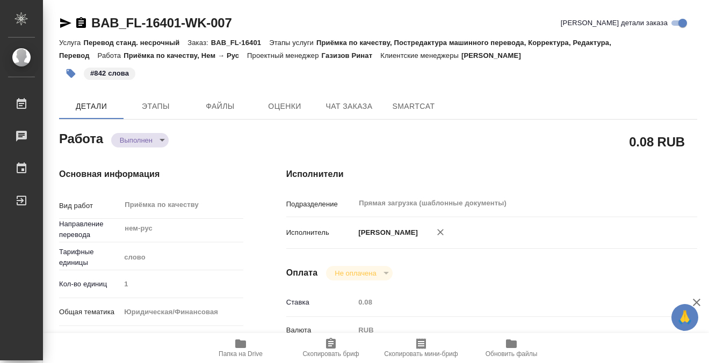
type textarea "x"
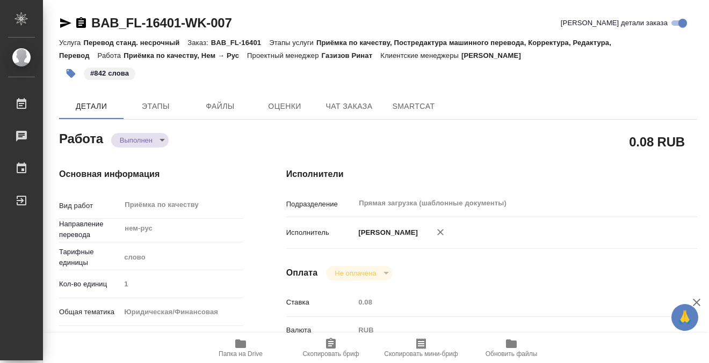
click at [84, 20] on icon "button" at bounding box center [81, 22] width 10 height 11
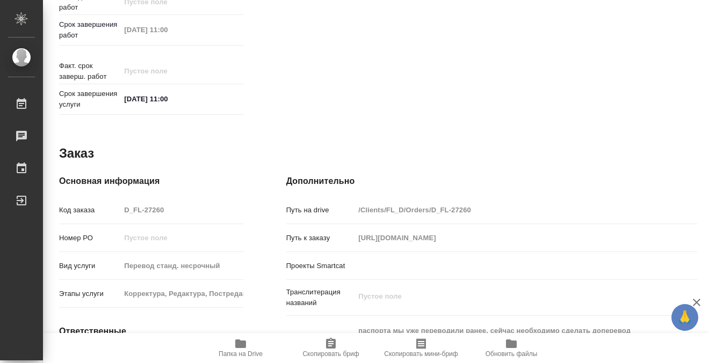
scroll to position [138, 0]
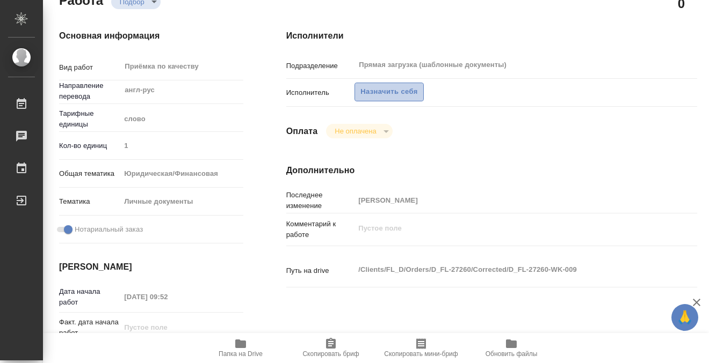
click at [391, 90] on span "Назначить себя" at bounding box center [388, 92] width 57 height 12
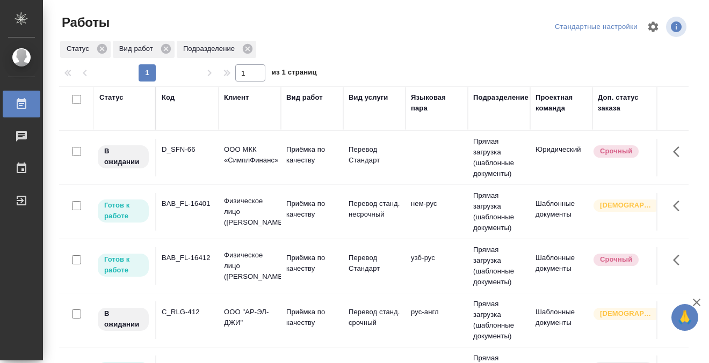
click at [169, 98] on div "Код" at bounding box center [168, 97] width 13 height 11
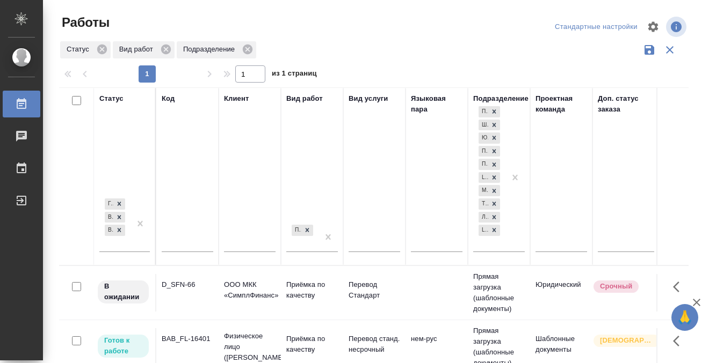
click at [172, 244] on input "text" at bounding box center [188, 244] width 52 height 13
paste input "T_FL-25925"
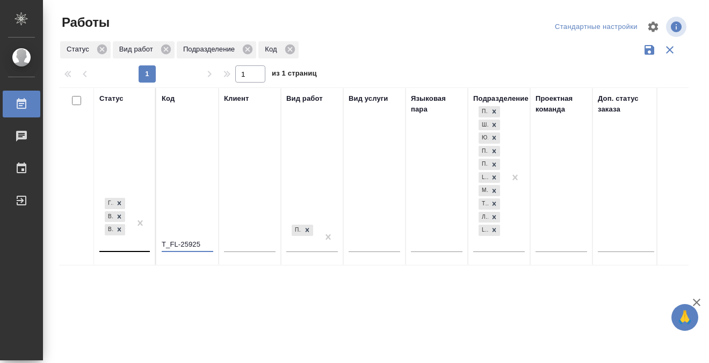
type input "T_FL-25925"
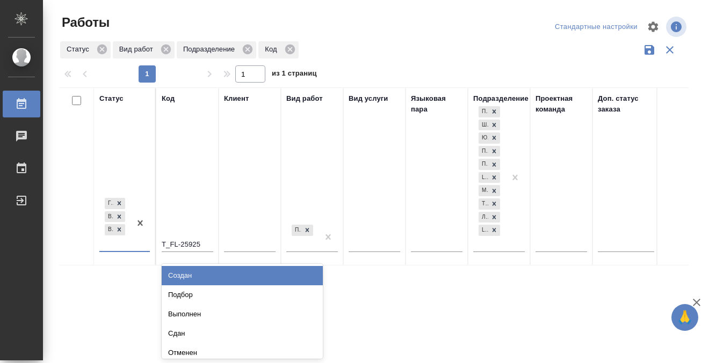
click at [127, 242] on div "Готов к работе В работе В ожидании" at bounding box center [114, 223] width 31 height 55
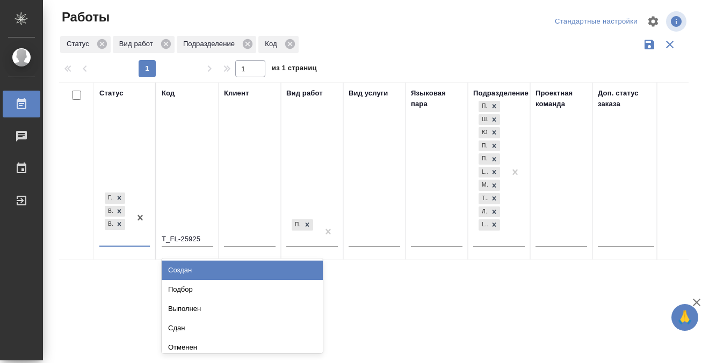
scroll to position [6, 0]
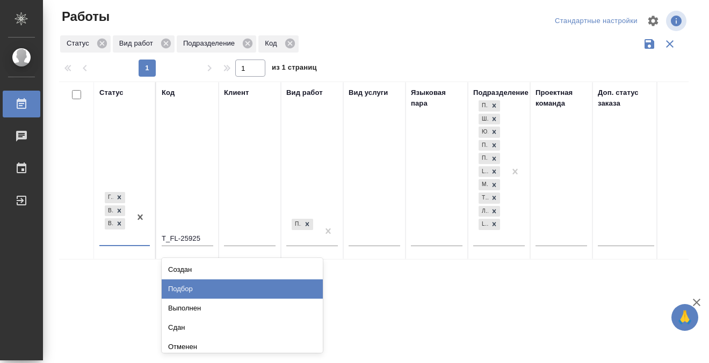
click at [178, 290] on div "Подбор" at bounding box center [242, 289] width 161 height 19
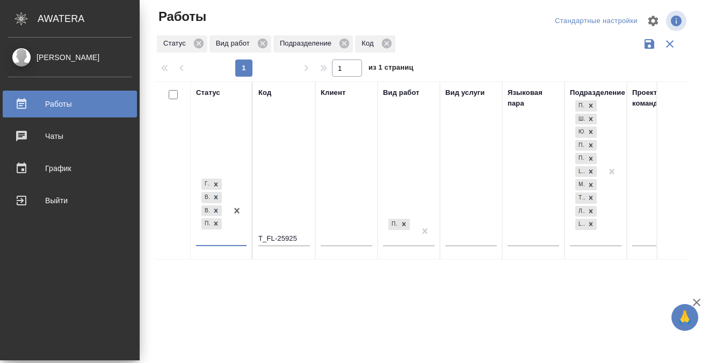
click at [22, 108] on div "Работы" at bounding box center [69, 104] width 123 height 16
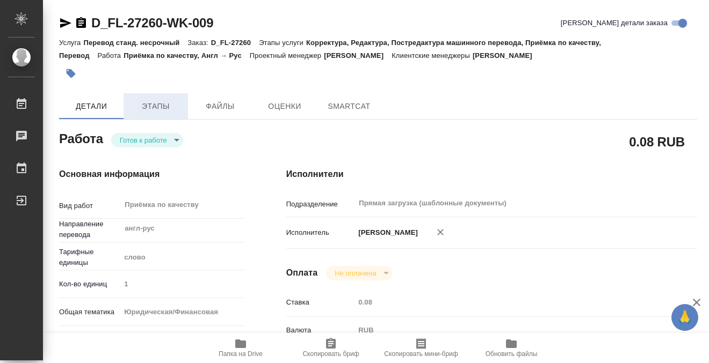
click at [148, 107] on span "Этапы" at bounding box center [156, 106] width 52 height 13
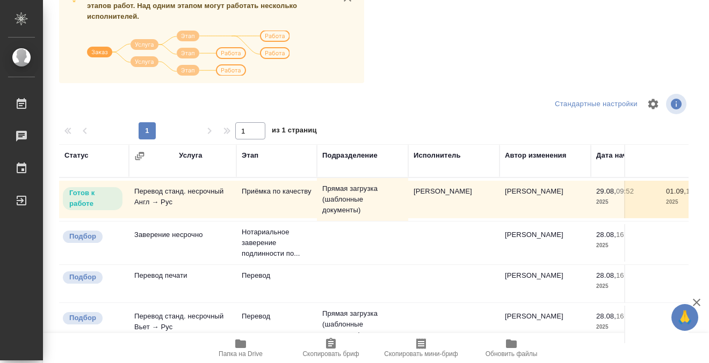
scroll to position [196, 0]
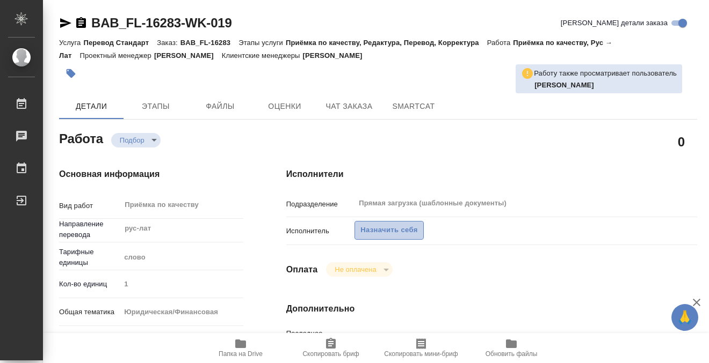
click at [378, 229] on span "Назначить себя" at bounding box center [388, 230] width 57 height 12
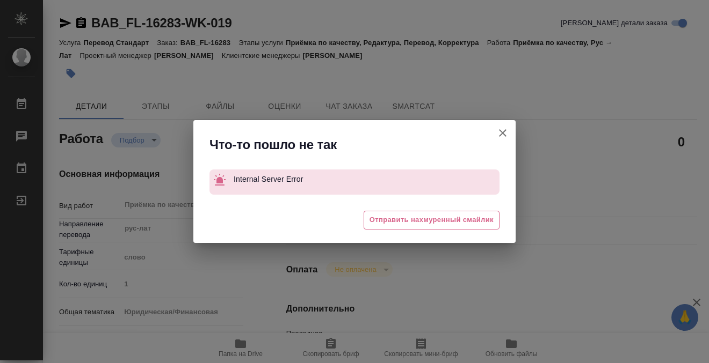
click at [500, 134] on icon "button" at bounding box center [502, 133] width 13 height 13
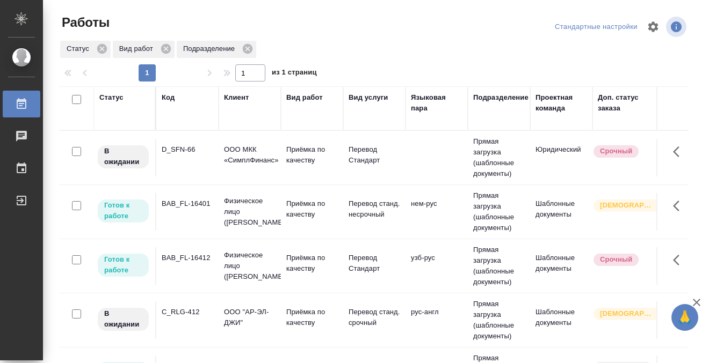
scroll to position [53, 0]
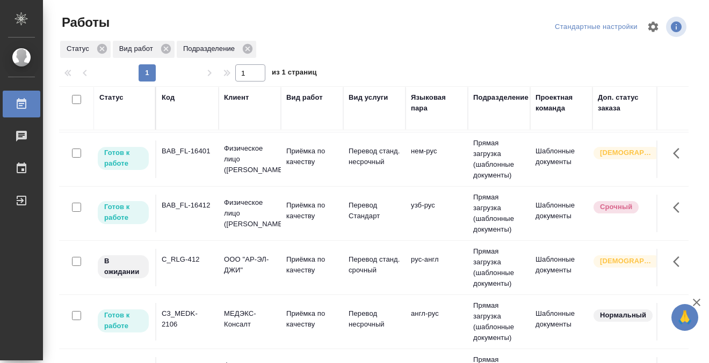
click at [193, 124] on td "C_RLG-412" at bounding box center [187, 105] width 62 height 38
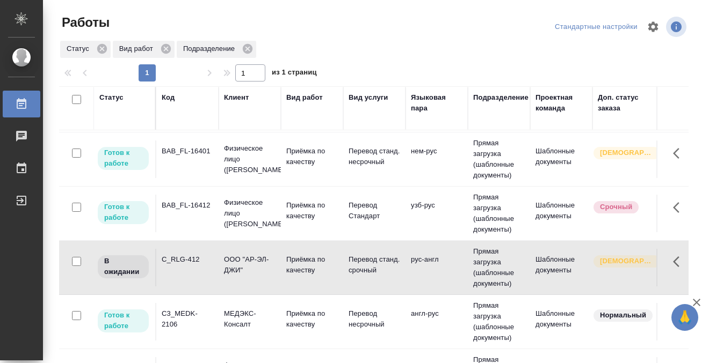
click at [193, 124] on td "C_RLG-412" at bounding box center [187, 105] width 62 height 38
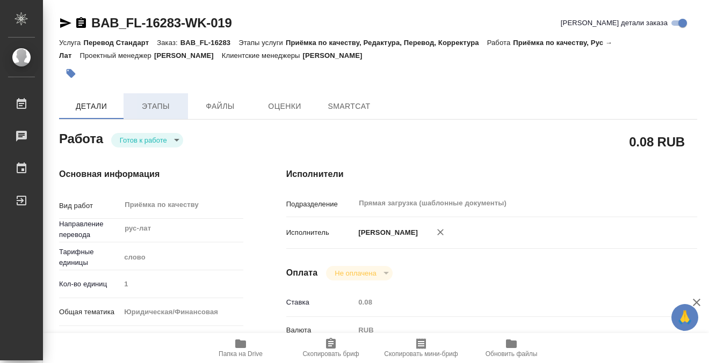
click at [162, 98] on button "Этапы" at bounding box center [155, 106] width 64 height 26
type textarea "x"
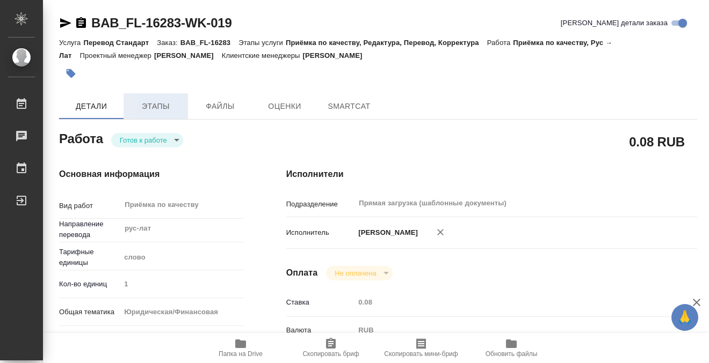
type textarea "x"
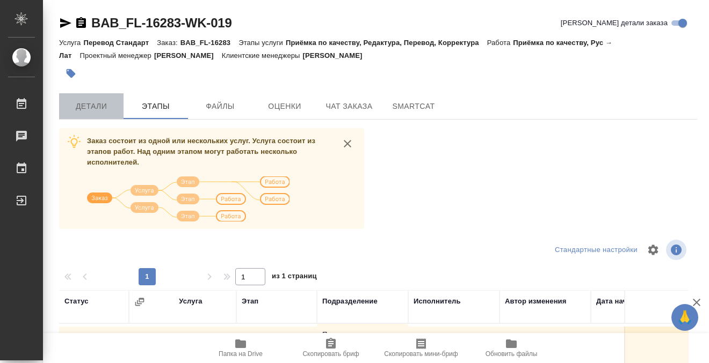
click at [97, 109] on span "Детали" at bounding box center [91, 106] width 52 height 13
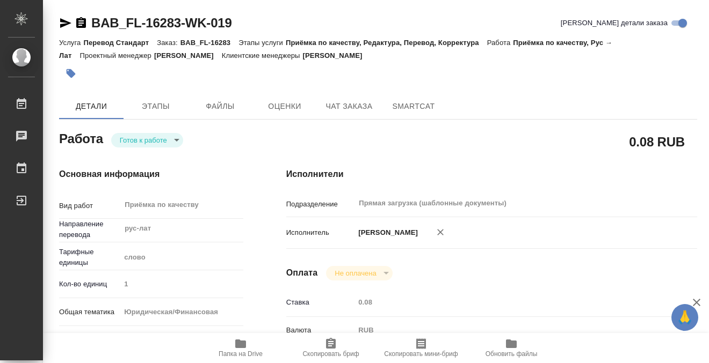
type textarea "x"
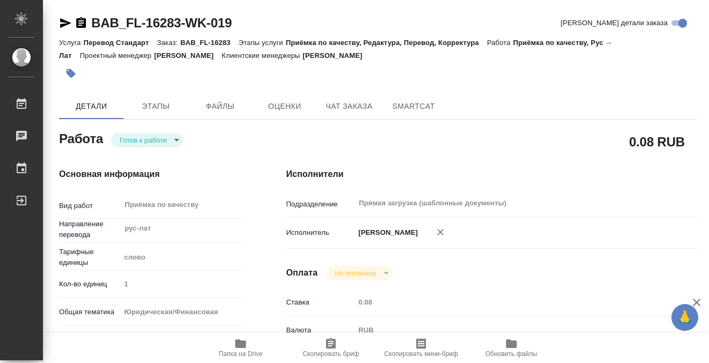
type textarea "x"
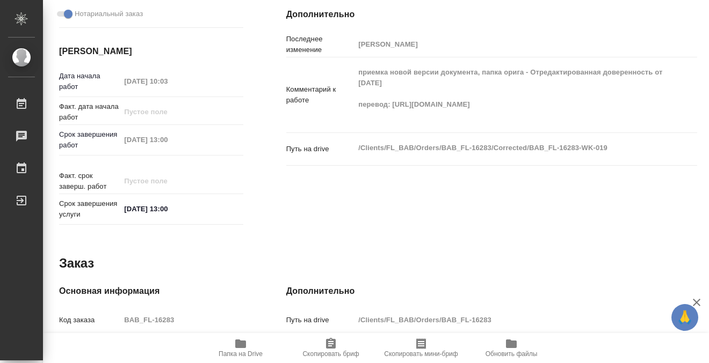
type textarea "x"
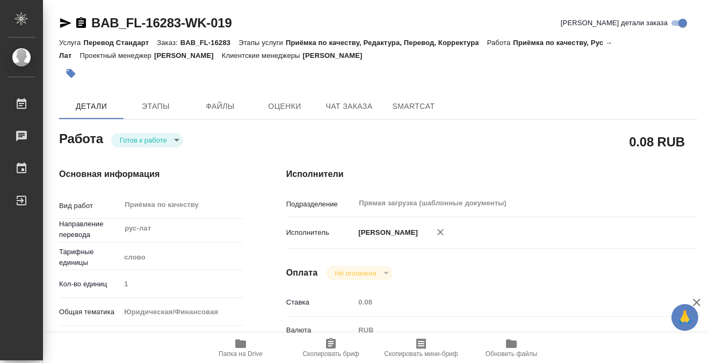
click at [73, 75] on icon "button" at bounding box center [71, 73] width 9 height 9
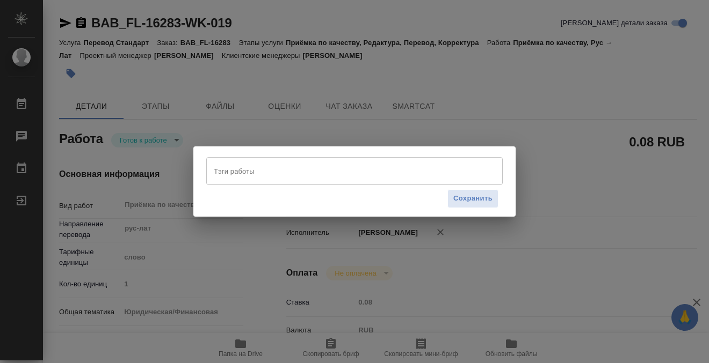
click at [278, 179] on input "Тэги работы" at bounding box center [344, 171] width 266 height 18
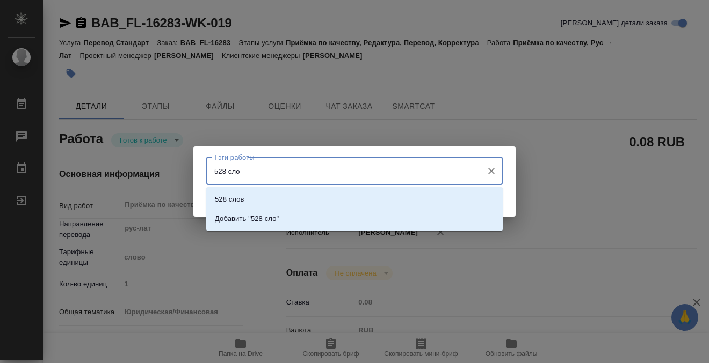
type input "528 слов"
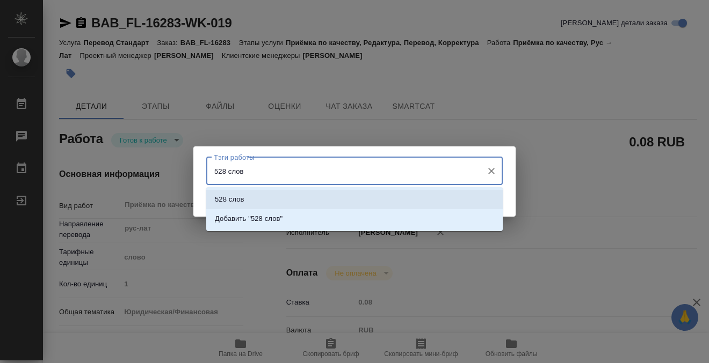
click at [434, 165] on input "528 слов" at bounding box center [344, 171] width 266 height 18
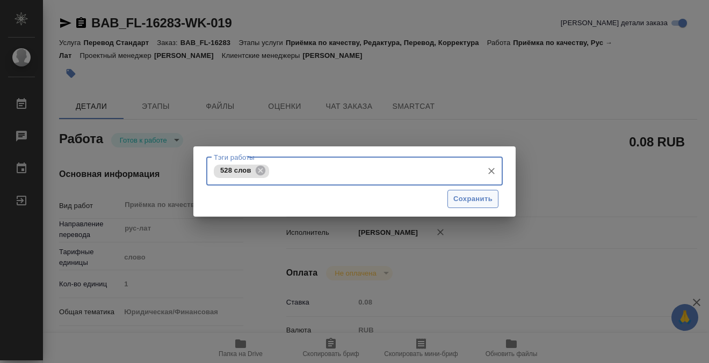
click at [464, 203] on span "Сохранить" at bounding box center [472, 199] width 39 height 12
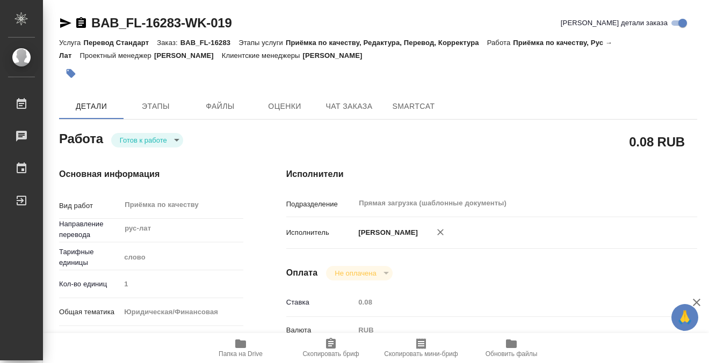
type input "readyForWork"
type textarea "Приёмка по качеству"
type textarea "x"
type input "рус-лат"
type input "5a8b1489cc6b4906c91bfd90"
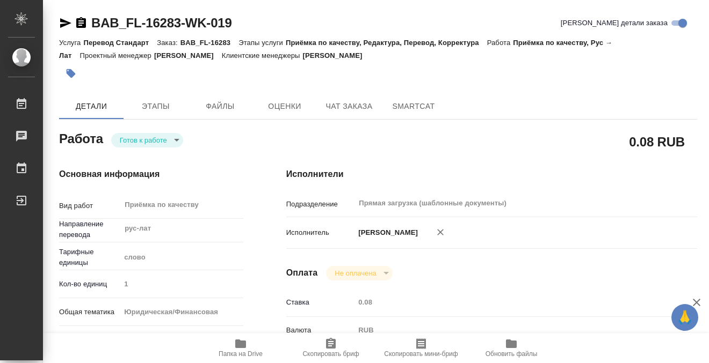
type input "1"
type input "yr-fn"
type input "5a8b8b956a9677013d343cfe"
checkbox input "true"
type input "29.08.2025 10:03"
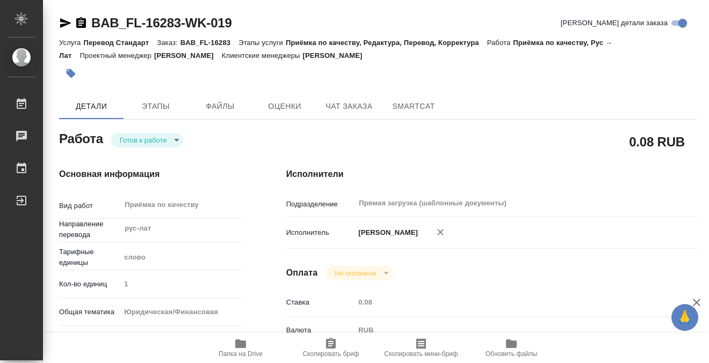
type input "29.08.2025 13:00"
type input "Прямая загрузка (шаблонные документы)"
type input "notPayed"
type input "0.08"
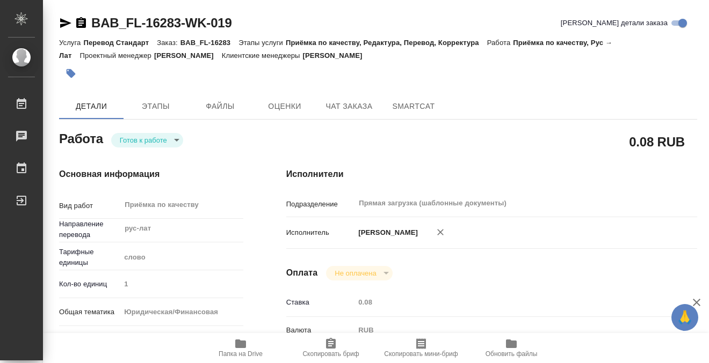
type input "RUB"
type input "[PERSON_NAME]"
type textarea "приемка новой версии документа, папка орига - Отредактированная доверенность от…"
type textarea "x"
type textarea "/Clients/FL_BAB/Orders/BAB_FL-16283/Corrected/BAB_FL-16283-WK-019"
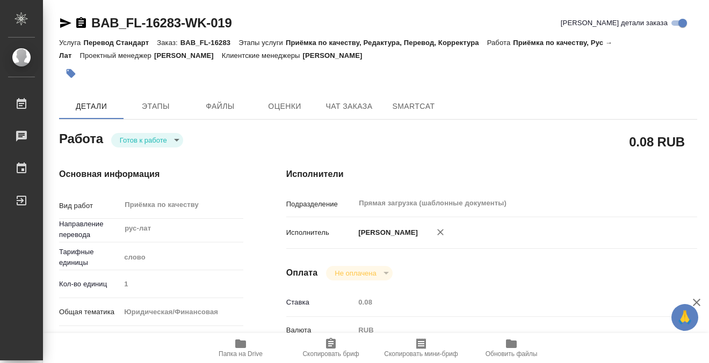
type textarea "x"
type input "BAB_FL-16283"
type input "Перевод Стандарт"
type input "Приёмка по качеству, Редактура, Перевод, Корректура"
type input "[PERSON_NAME]"
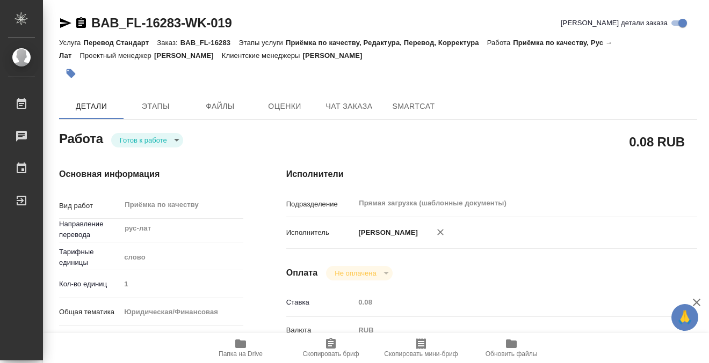
type input "/Clients/FL_BAB/Orders/BAB_FL-16283"
type textarea "x"
type textarea "Melentieva Tatiana Alekseis Melentjevs Zita Melentjeva"
type textarea "x"
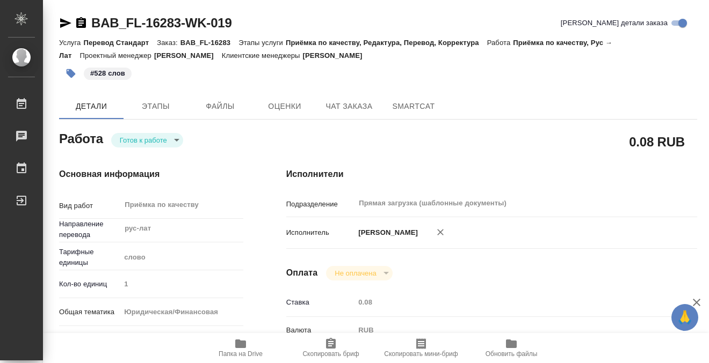
type textarea "x"
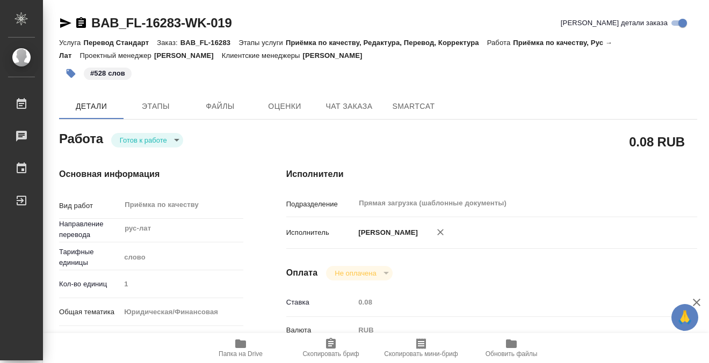
type textarea "x"
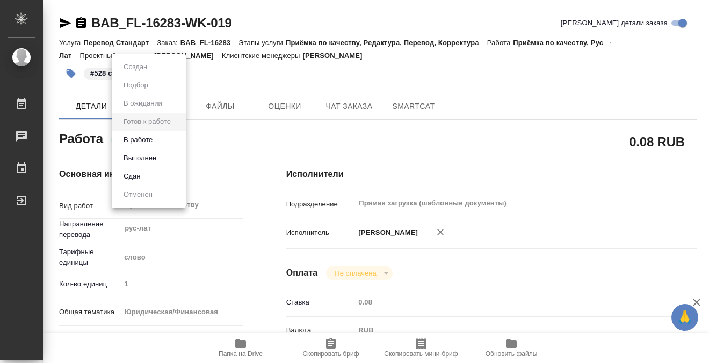
click at [149, 144] on body "🙏 .cls-1 fill:#fff; AWATERA Kobzeva Elizaveta Работы 0 Чаты График Выйти BAB_FL…" at bounding box center [354, 181] width 709 height 363
type textarea "x"
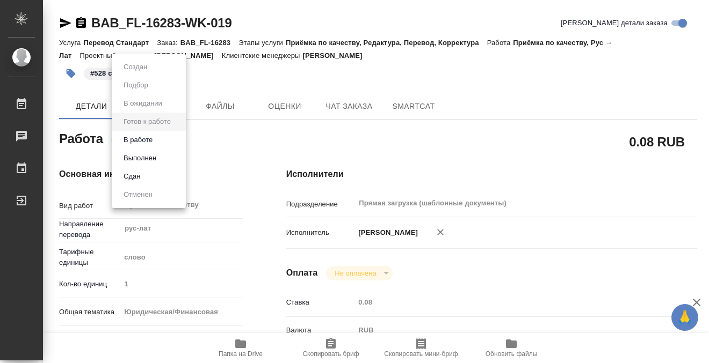
type textarea "x"
click at [367, 114] on div at bounding box center [354, 181] width 709 height 363
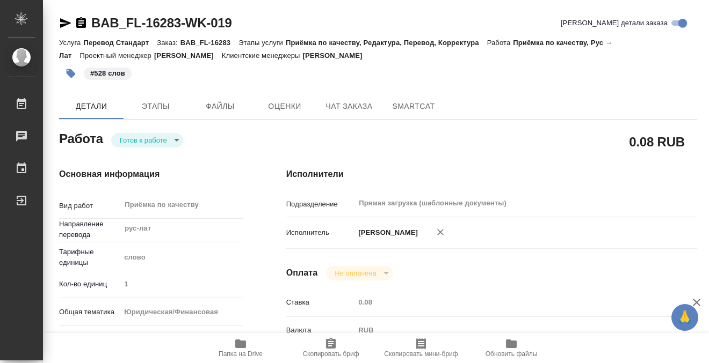
click at [167, 138] on body "🙏 .cls-1 fill:#fff; AWATERA Kobzeva Elizaveta Работы 0 Чаты График Выйти BAB_FL…" at bounding box center [354, 181] width 709 height 363
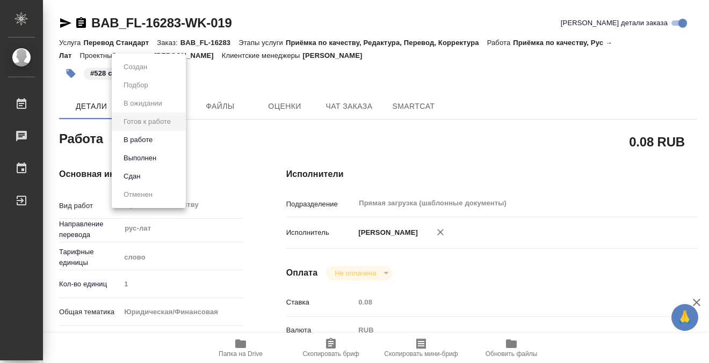
click at [169, 157] on li "Выполнен" at bounding box center [149, 158] width 74 height 18
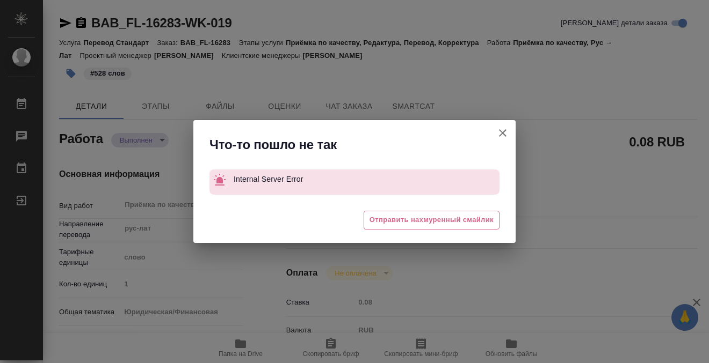
type textarea "x"
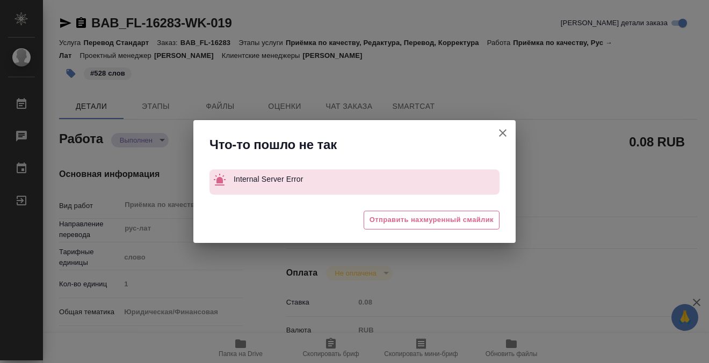
type textarea "x"
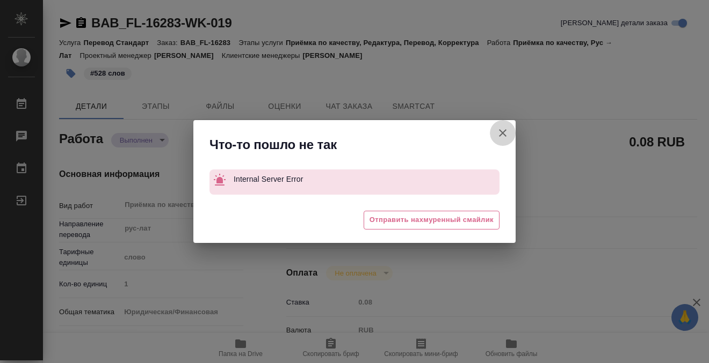
click at [501, 134] on icon "button" at bounding box center [503, 133] width 8 height 8
type textarea "x"
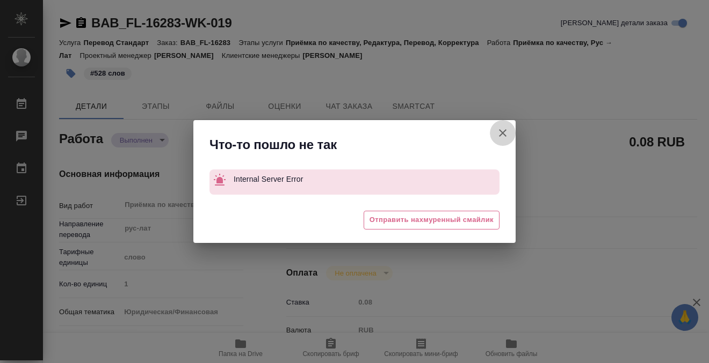
type textarea "x"
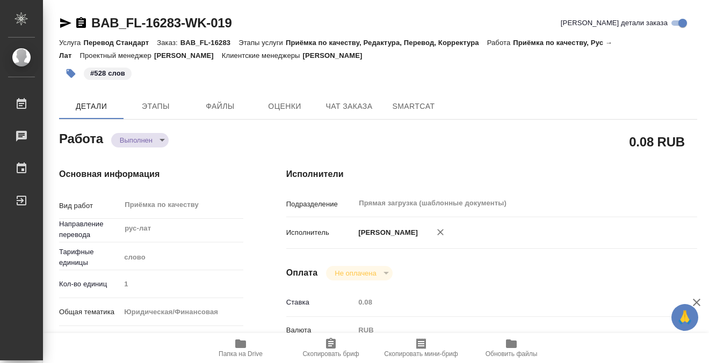
click at [81, 24] on icon "button" at bounding box center [81, 22] width 10 height 11
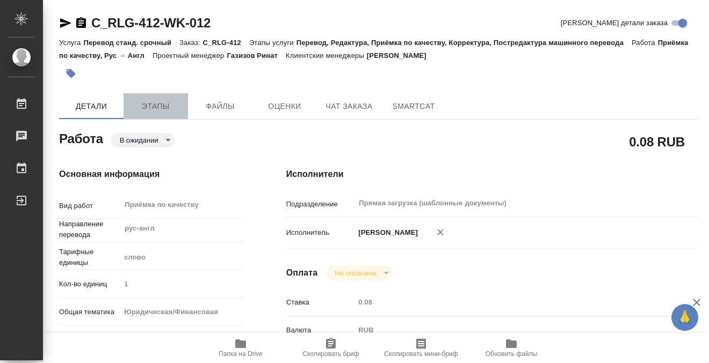
click at [142, 93] on button "Этапы" at bounding box center [155, 106] width 64 height 26
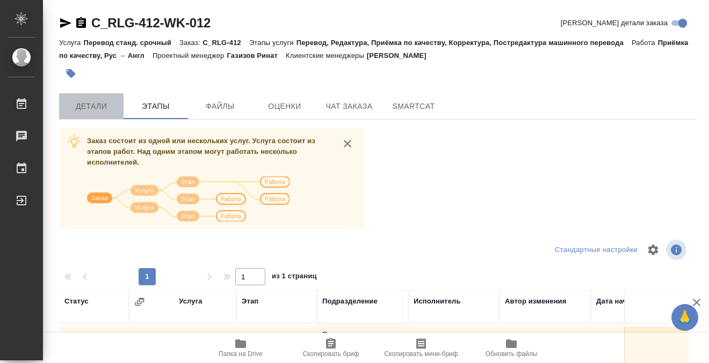
click at [111, 109] on span "Детали" at bounding box center [91, 106] width 52 height 13
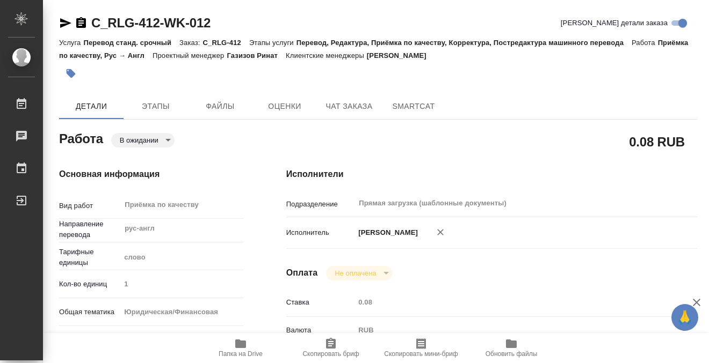
type textarea "x"
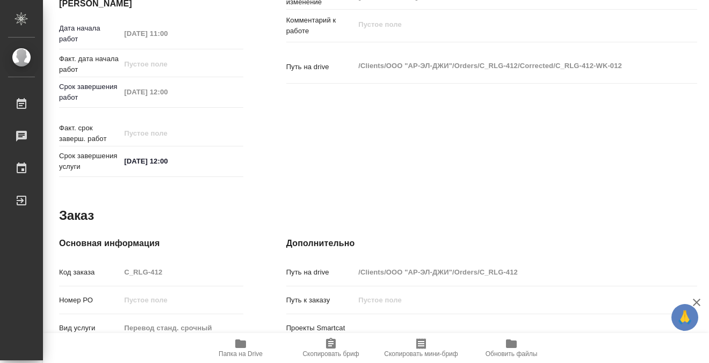
scroll to position [574, 0]
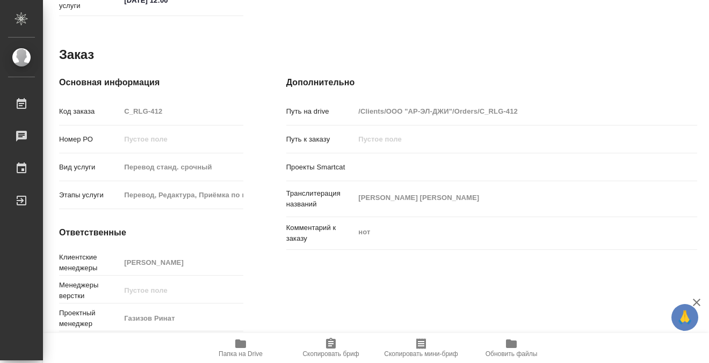
type textarea "x"
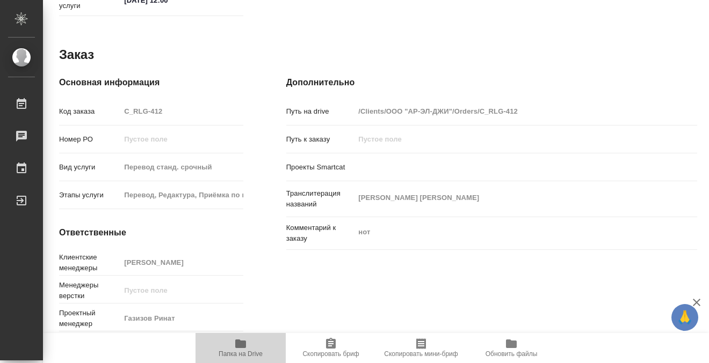
click at [238, 347] on icon "button" at bounding box center [240, 344] width 11 height 9
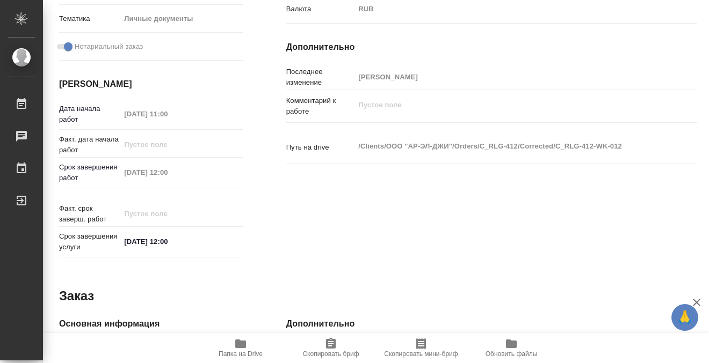
scroll to position [0, 0]
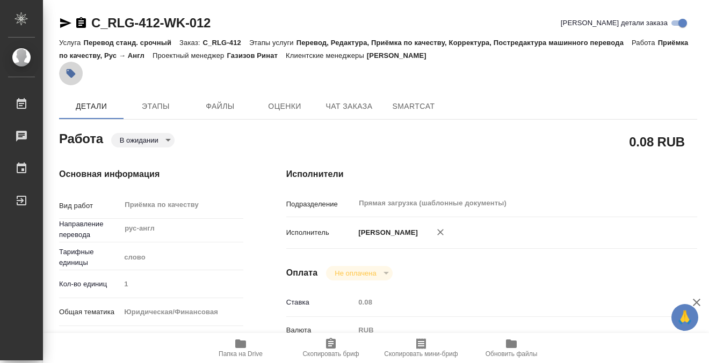
click at [76, 74] on button "button" at bounding box center [71, 74] width 24 height 24
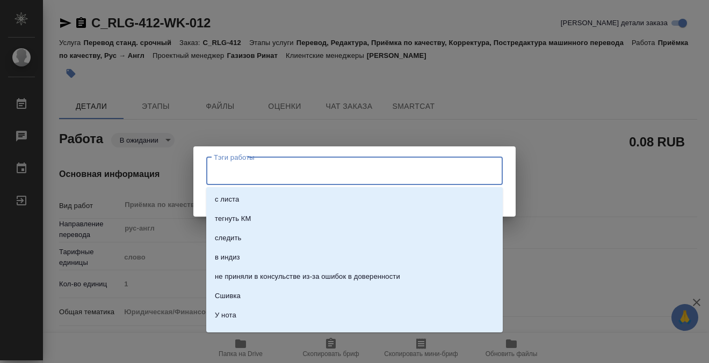
click at [272, 166] on input "Тэги работы" at bounding box center [344, 171] width 266 height 18
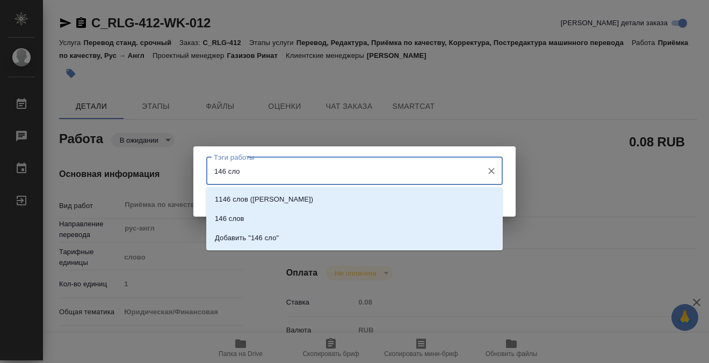
type input "146 слов"
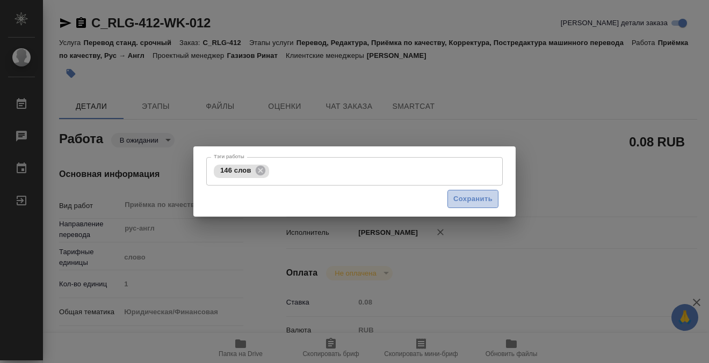
click at [470, 194] on span "Сохранить" at bounding box center [472, 199] width 39 height 12
type input "pending"
type textarea "Приёмка по качеству"
type textarea "x"
type input "рус-англ"
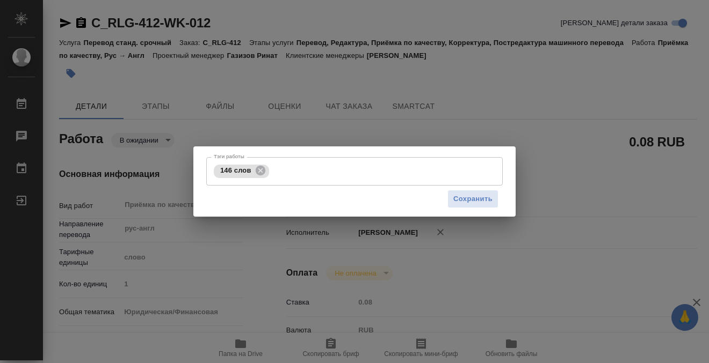
type input "5a8b1489cc6b4906c91bfd90"
type input "1"
type input "yr-fn"
type input "5a8b8b956a9677013d343cfe"
checkbox input "true"
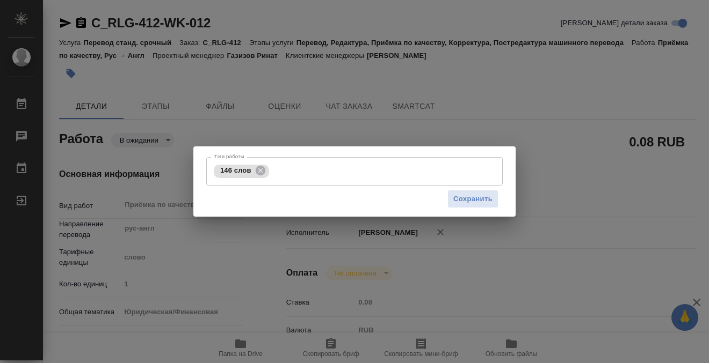
type input "29.08.2025 11:00"
type input "29.08.2025 12:00"
type input "Прямая загрузка (шаблонные документы)"
type input "notPayed"
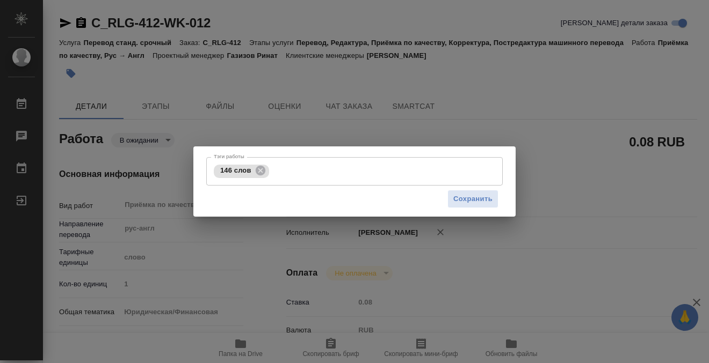
type input "0.08"
type input "RUB"
type input "[PERSON_NAME]"
type textarea "x"
type textarea "/Clients/ООО "АР-ЭЛ-ДЖИ"/Orders/C_RLG-412/Corrected/C_RLG-412-WK-012"
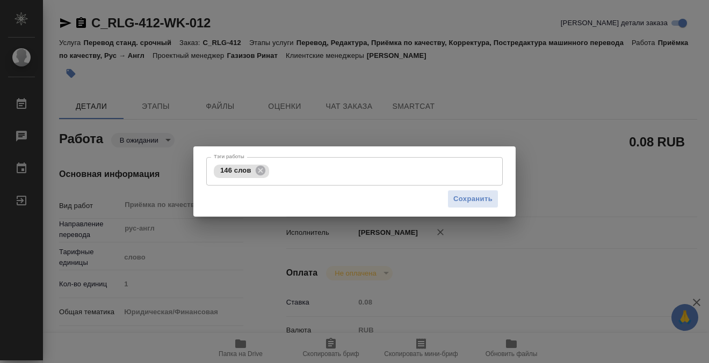
type textarea "x"
type input "C_RLG-412"
type input "Перевод станд. срочный"
type input "Перевод, Редактура, Приёмка по качеству, Корректура, Постредактура машинного пе…"
type input "Лямина Надежда"
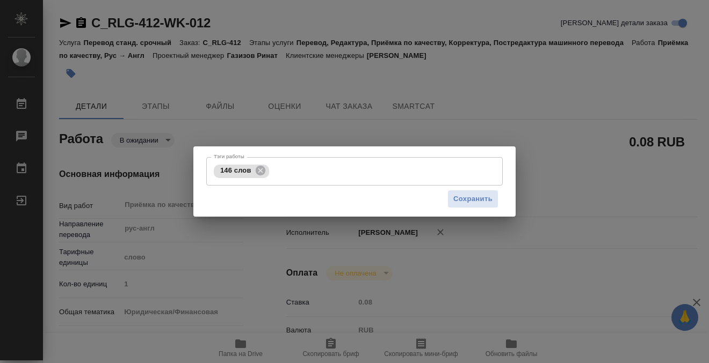
type input "/Clients/ООО "АР-ЭЛ-ДЖИ"/Orders/C_RLG-412"
type textarea "Zhurakovskiy Mikhail"
type textarea "x"
type textarea "нот"
type textarea "x"
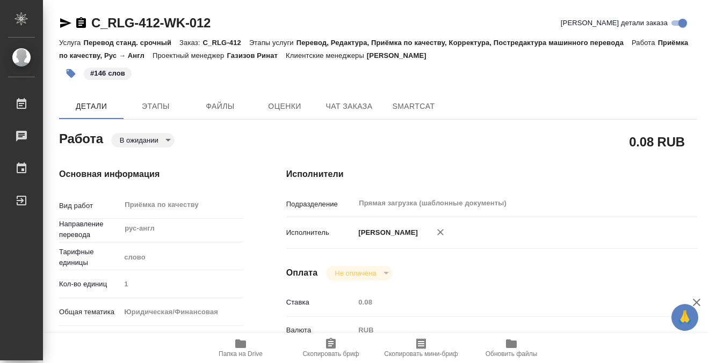
click at [162, 138] on body "🙏 .cls-1 fill:#fff; AWATERA Kobzeva Elizaveta Работы 0 Чаты График Выйти C_RLG-…" at bounding box center [354, 181] width 709 height 363
type textarea "x"
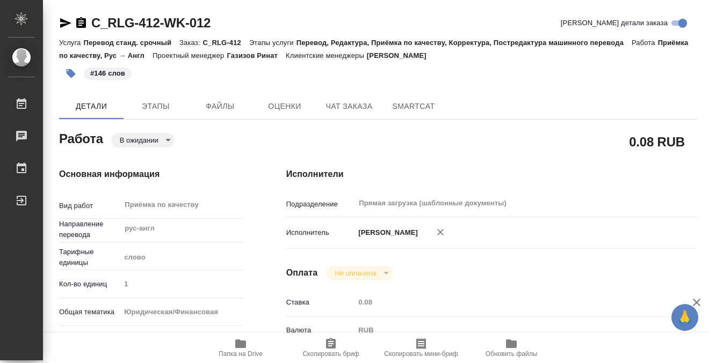
type textarea "x"
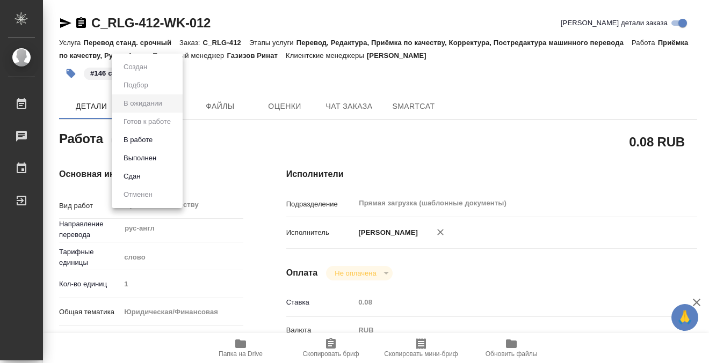
type textarea "x"
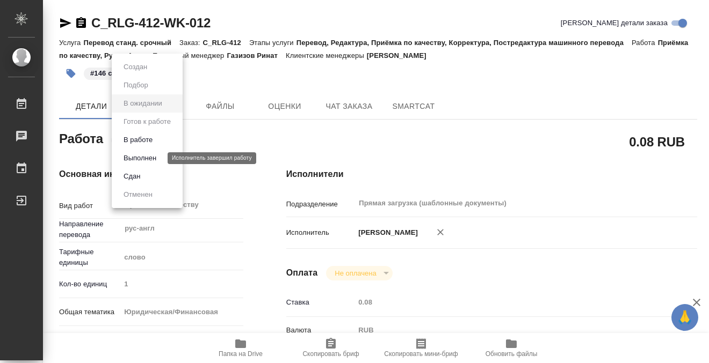
click at [157, 160] on button "Выполнен" at bounding box center [139, 158] width 39 height 12
type textarea "x"
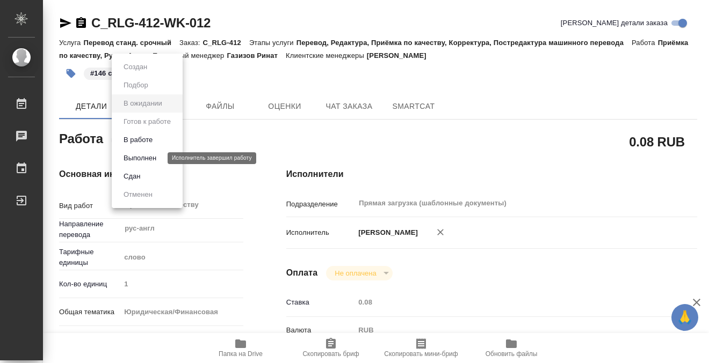
type textarea "x"
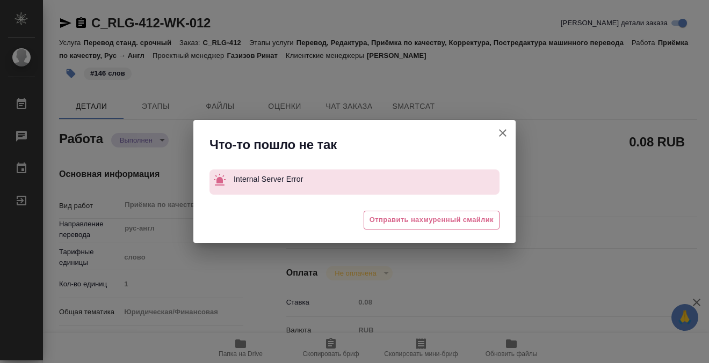
type textarea "x"
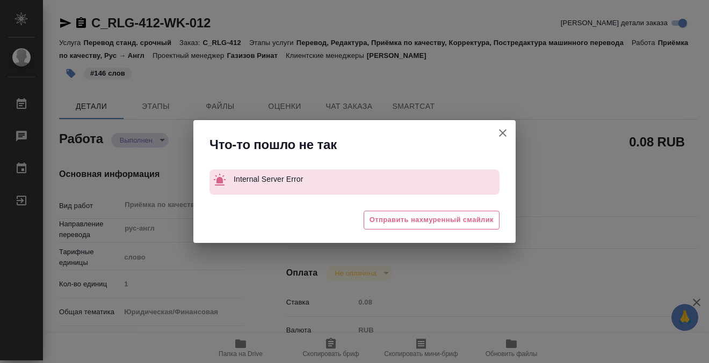
type textarea "x"
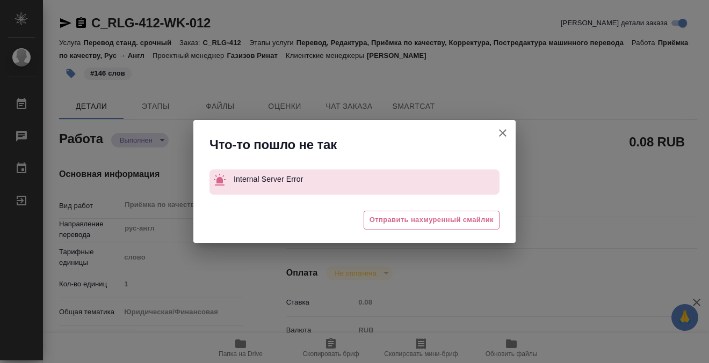
type textarea "x"
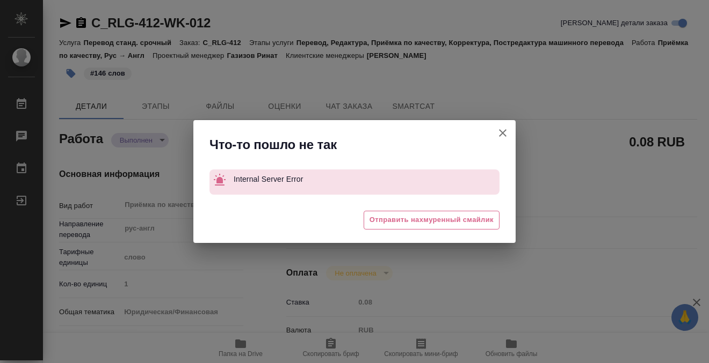
click at [505, 129] on icon "button" at bounding box center [502, 133] width 13 height 13
type textarea "x"
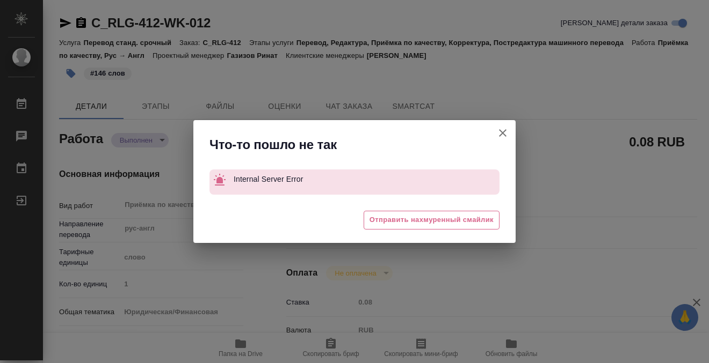
type textarea "x"
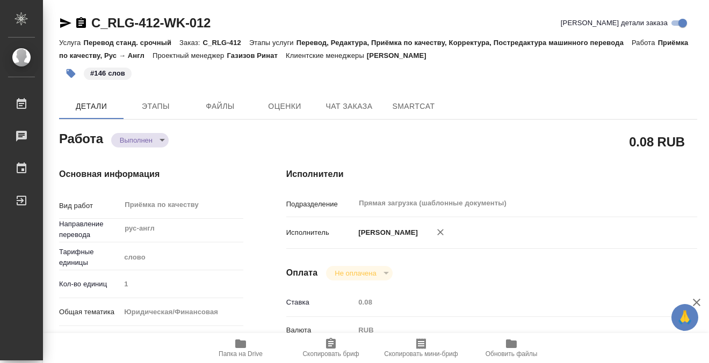
click at [82, 27] on icon "button" at bounding box center [81, 22] width 10 height 11
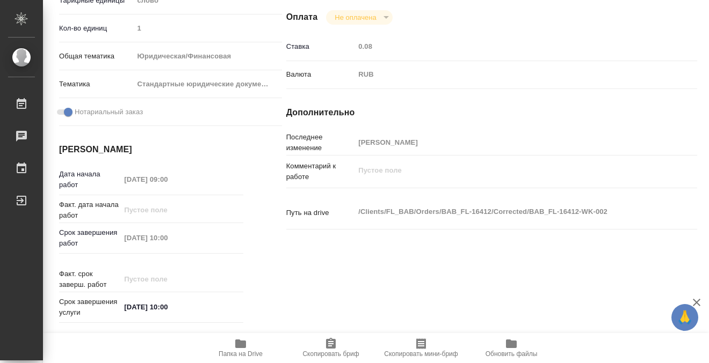
scroll to position [574, 0]
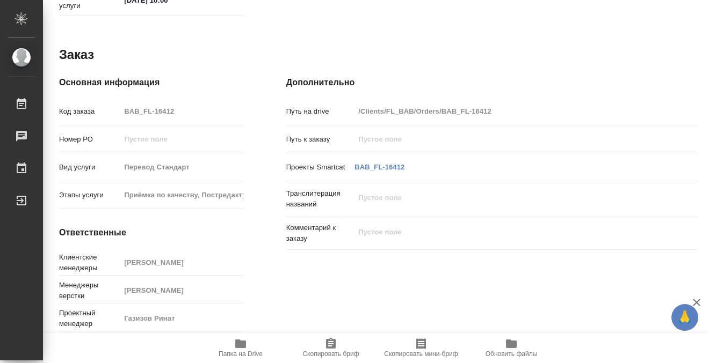
click at [247, 340] on span "Папка на Drive" at bounding box center [240, 348] width 77 height 20
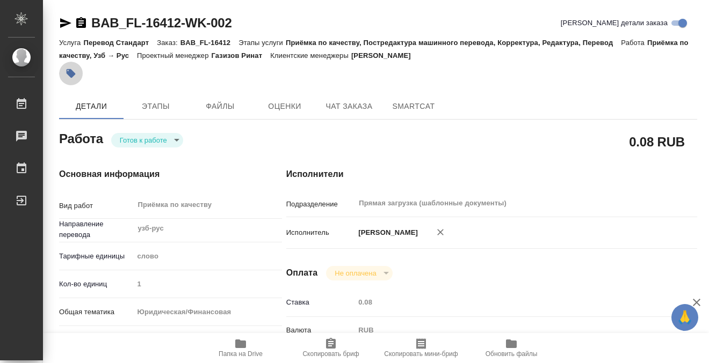
click at [65, 81] on button "button" at bounding box center [71, 74] width 24 height 24
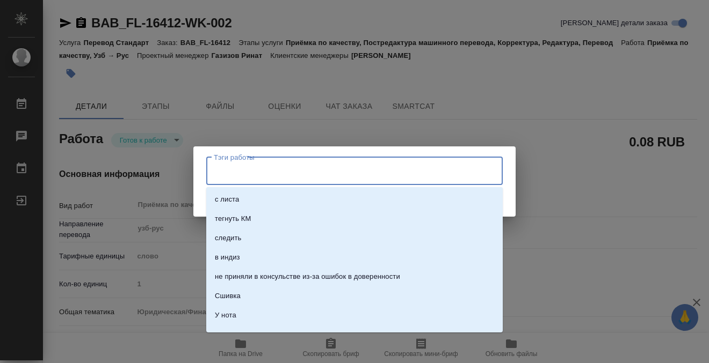
click at [243, 177] on input "Тэги работы" at bounding box center [344, 171] width 266 height 18
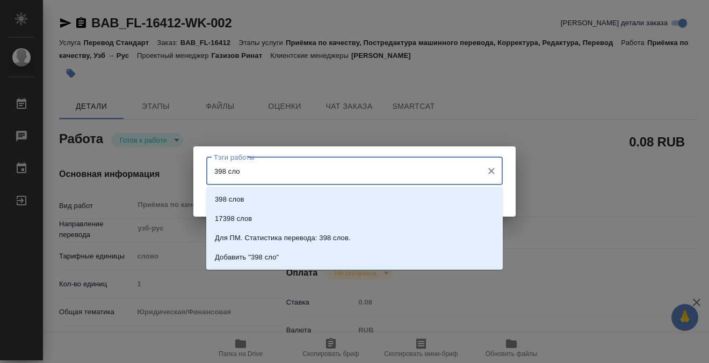
type input "398 слов"
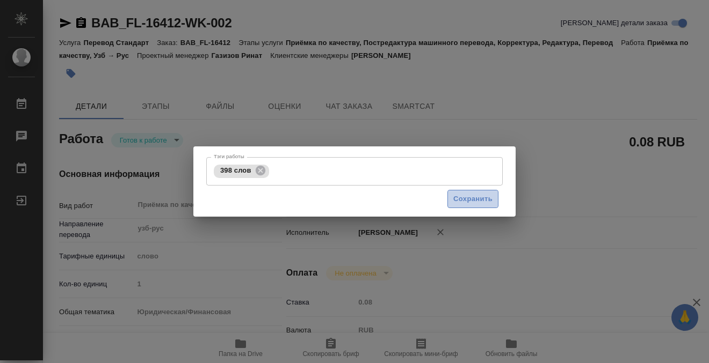
click at [476, 195] on span "Сохранить" at bounding box center [472, 199] width 39 height 12
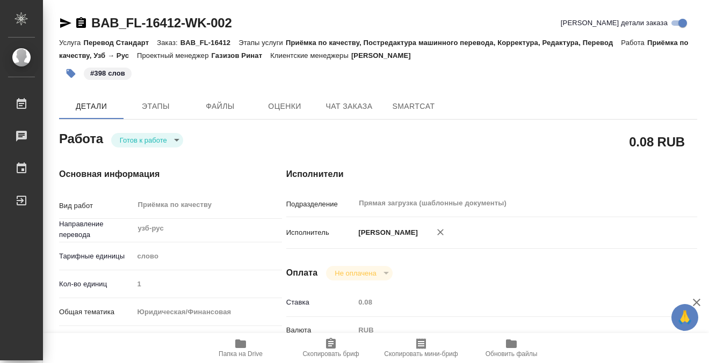
type input "readyForWork"
type input "узб-рус"
type input "5a8b1489cc6b4906c91bfd90"
type input "1"
type input "yr-fn"
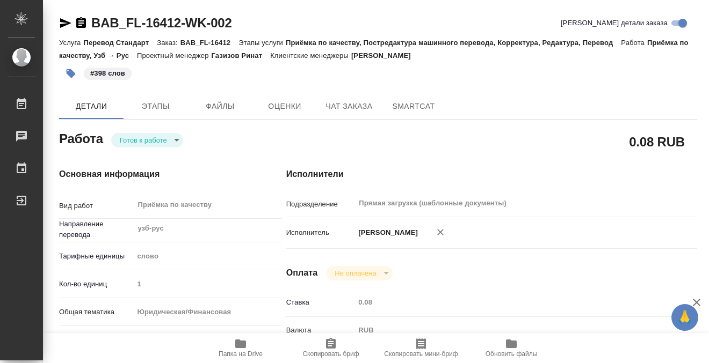
type input "5f647205b73bc97568ca66bf"
checkbox input "true"
type input "29.08.2025 09:00"
type input "29.08.2025 10:00"
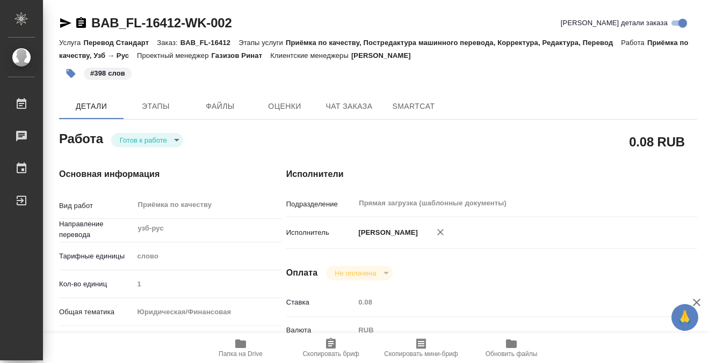
type input "Прямая загрузка (шаблонные документы)"
type input "notPayed"
type input "0.08"
type input "RUB"
type input "[PERSON_NAME]"
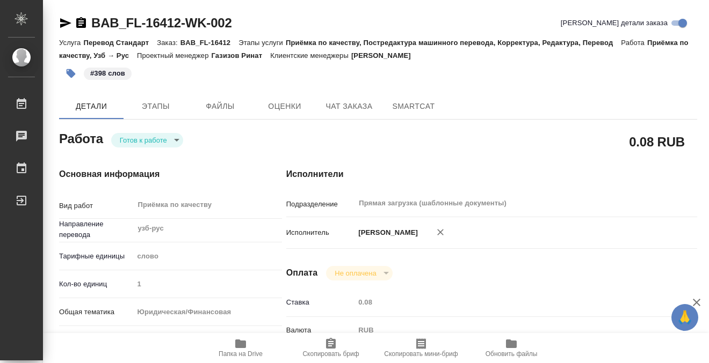
type input "BAB_FL-16412"
type input "Перевод Стандарт"
type input "Приёмка по качеству, Постредактура машинного перевода, Корректура, Редактура, П…"
type input "[PERSON_NAME]"
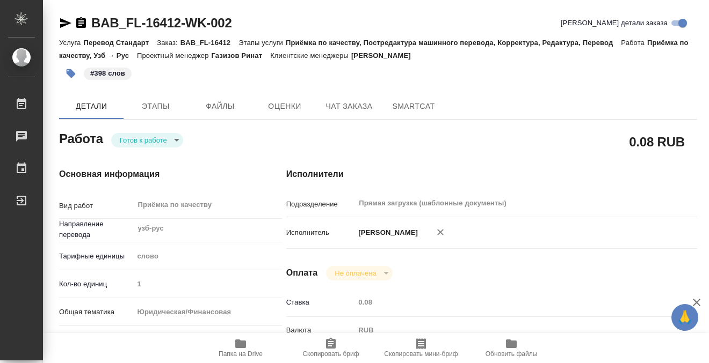
type input "/Clients/FL_BAB/Orders/BAB_FL-16412"
click at [145, 135] on body "🙏 .cls-1 fill:#fff; AWATERA Kobzeva Elizaveta Работы 0 Чаты График Выйти BAB_FL…" at bounding box center [354, 181] width 709 height 363
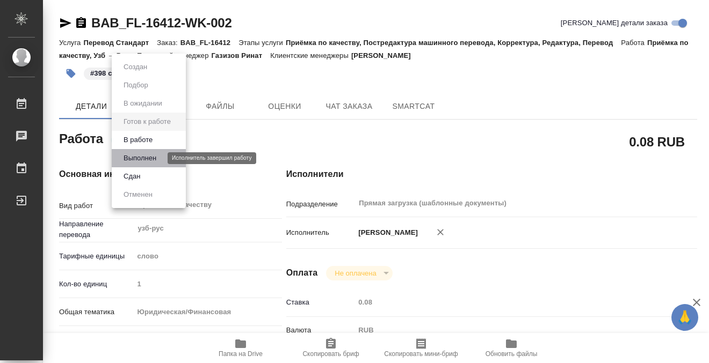
click at [156, 158] on button "Выполнен" at bounding box center [139, 158] width 39 height 12
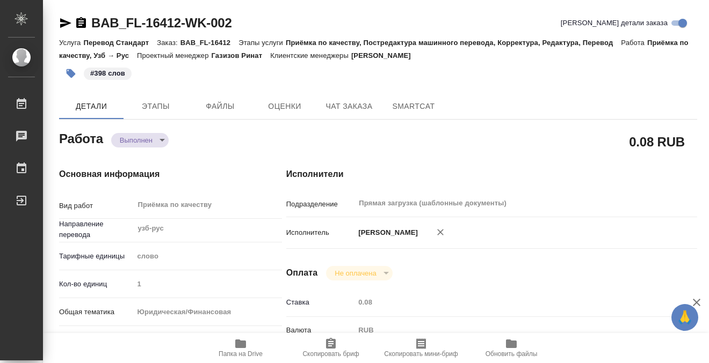
type textarea "x"
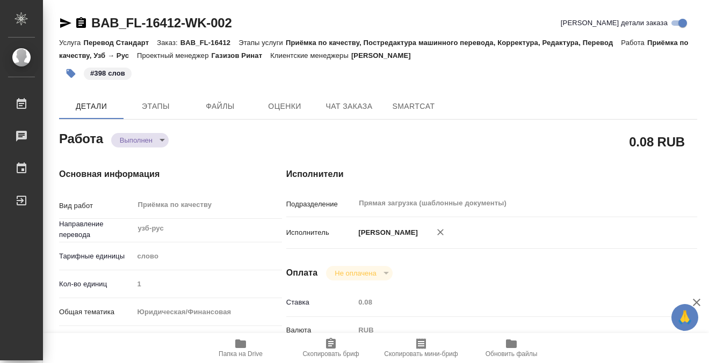
type textarea "x"
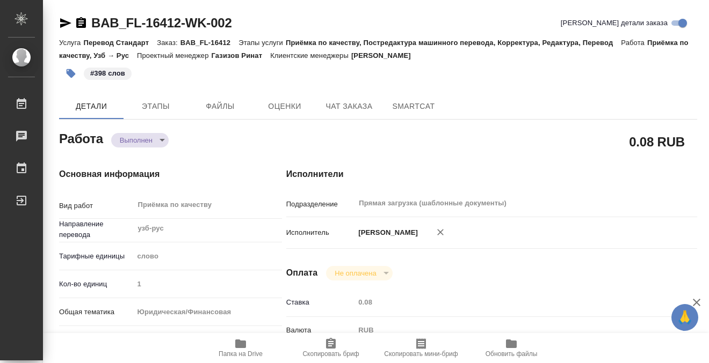
click at [84, 19] on icon "button" at bounding box center [81, 22] width 10 height 11
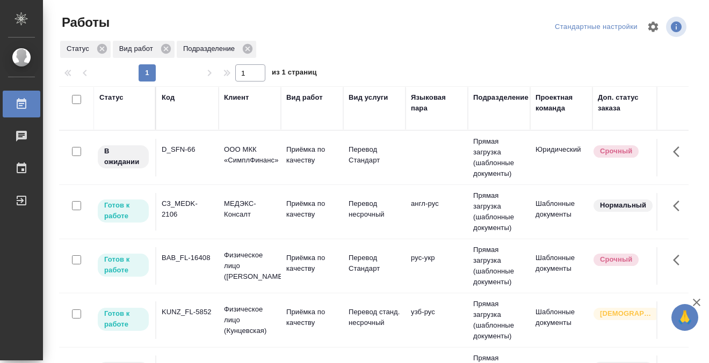
click at [176, 155] on div "C3_MEDK-2106" at bounding box center [188, 149] width 52 height 11
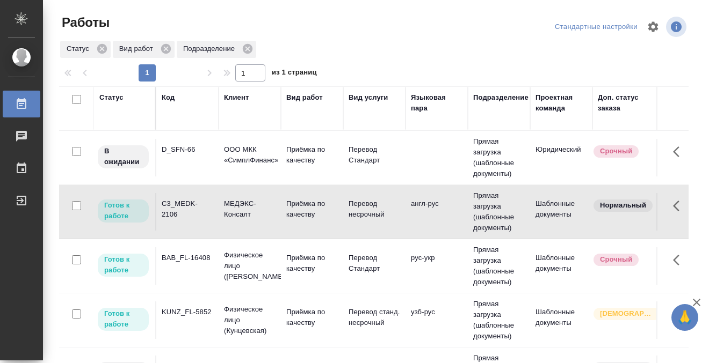
click at [176, 155] on div "C3_MEDK-2106" at bounding box center [188, 149] width 52 height 11
click at [205, 155] on div "BAB_FL-16408" at bounding box center [188, 149] width 52 height 11
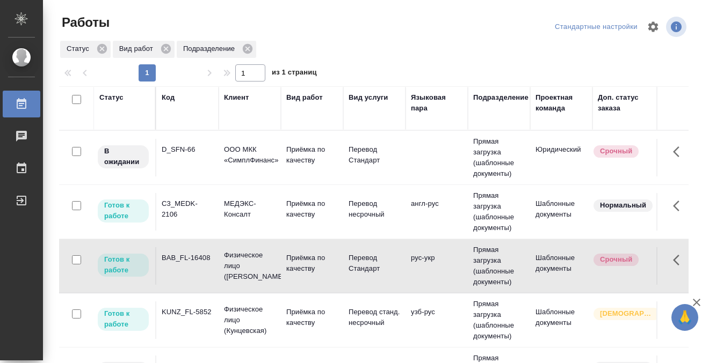
click at [205, 155] on div "BAB_FL-16408" at bounding box center [188, 149] width 52 height 11
click at [194, 155] on div "KUNZ_FL-5852" at bounding box center [188, 149] width 52 height 11
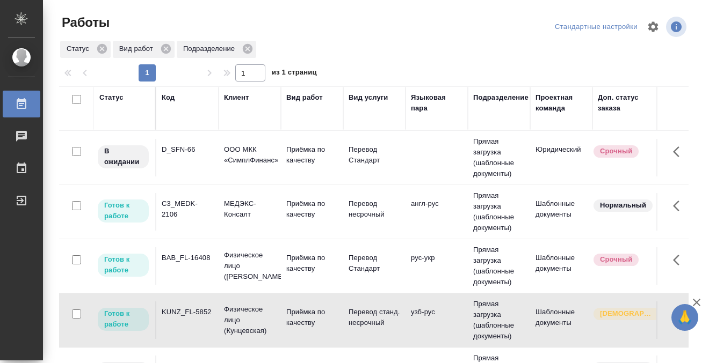
click at [194, 155] on div "KUNZ_FL-5852" at bounding box center [188, 149] width 52 height 11
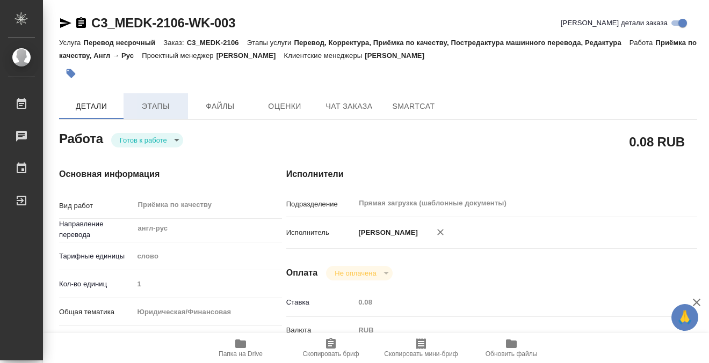
click at [166, 110] on span "Этапы" at bounding box center [156, 106] width 52 height 13
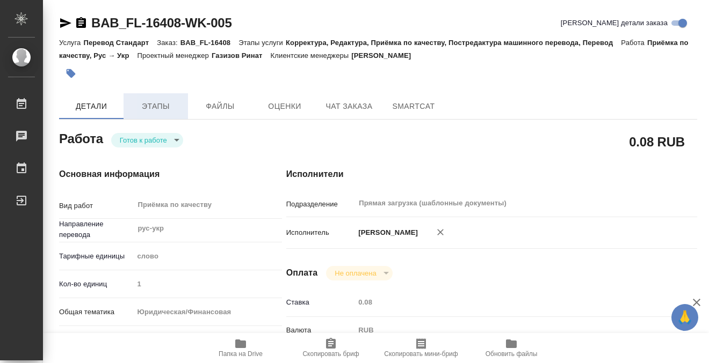
click at [155, 103] on span "Этапы" at bounding box center [156, 106] width 52 height 13
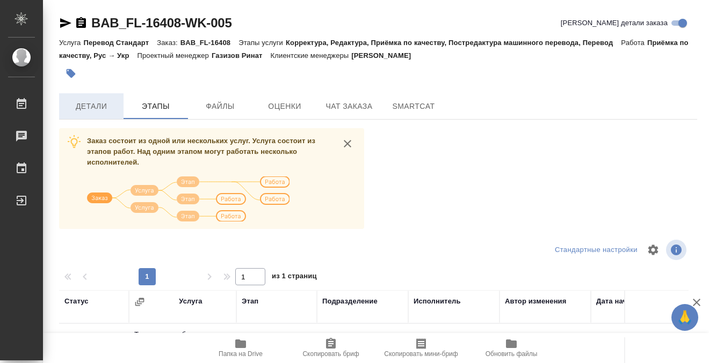
click at [106, 108] on span "Детали" at bounding box center [91, 106] width 52 height 13
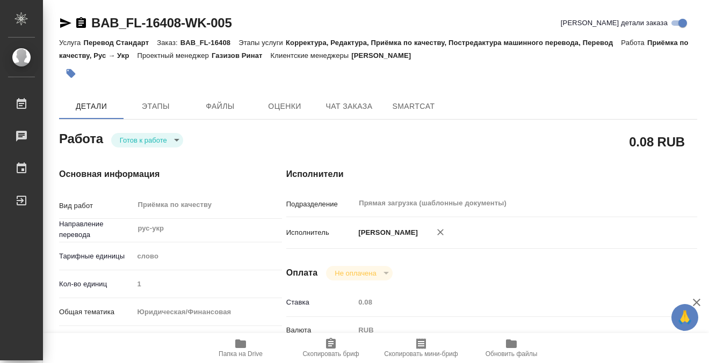
type textarea "x"
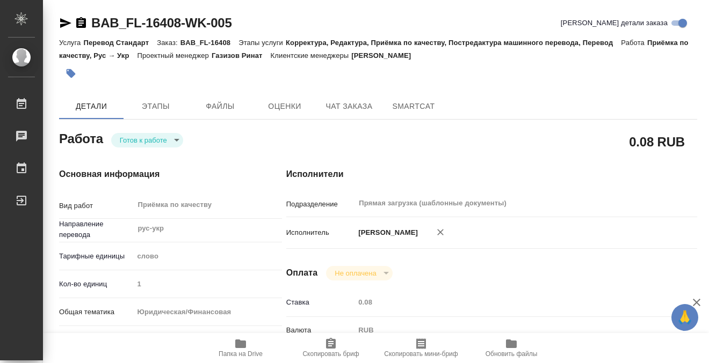
type textarea "x"
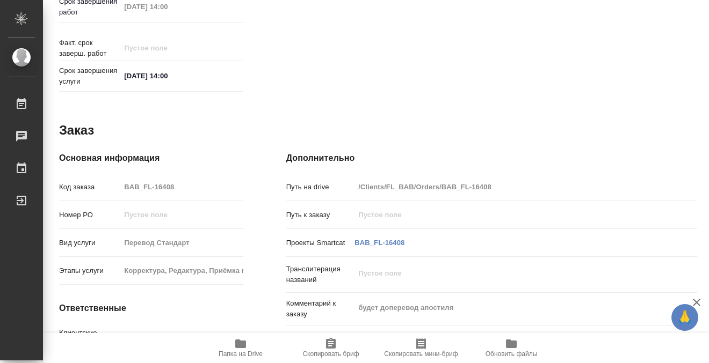
scroll to position [574, 0]
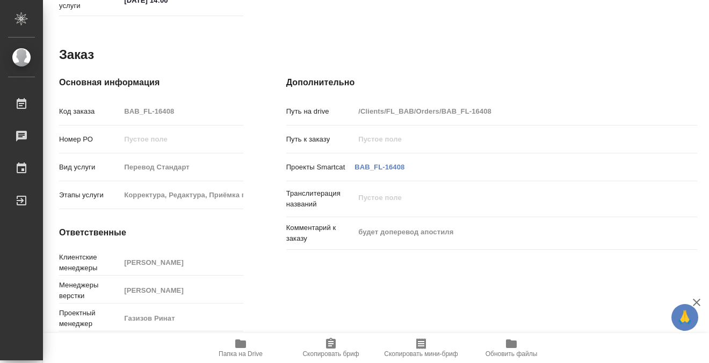
type textarea "x"
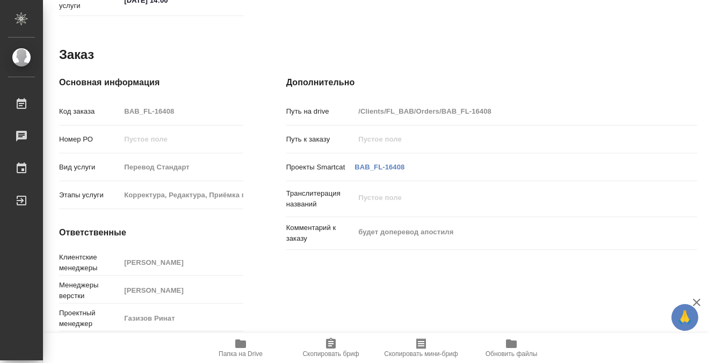
click at [244, 345] on icon "button" at bounding box center [240, 344] width 11 height 9
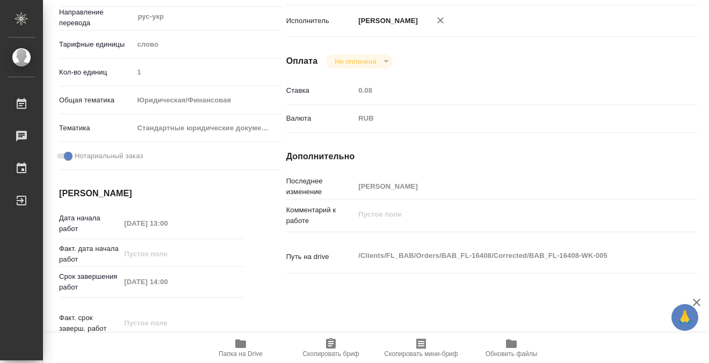
scroll to position [0, 0]
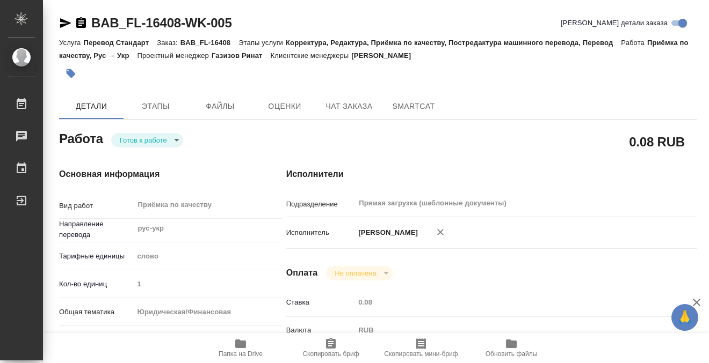
click at [82, 21] on icon "button" at bounding box center [81, 23] width 13 height 13
click at [152, 116] on button "Этапы" at bounding box center [155, 106] width 64 height 26
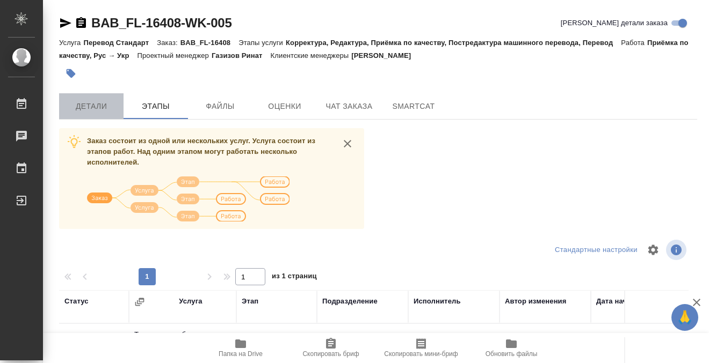
click at [96, 97] on button "Детали" at bounding box center [91, 106] width 64 height 26
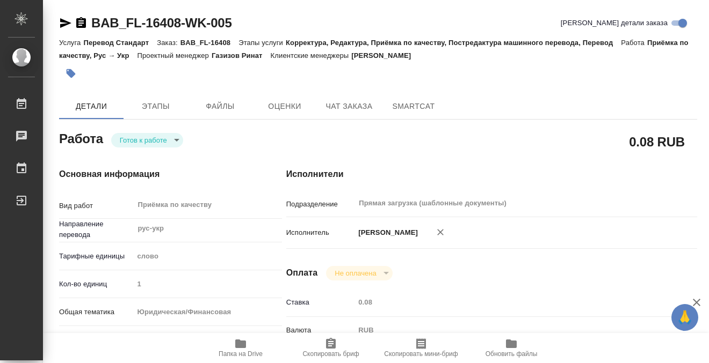
type textarea "x"
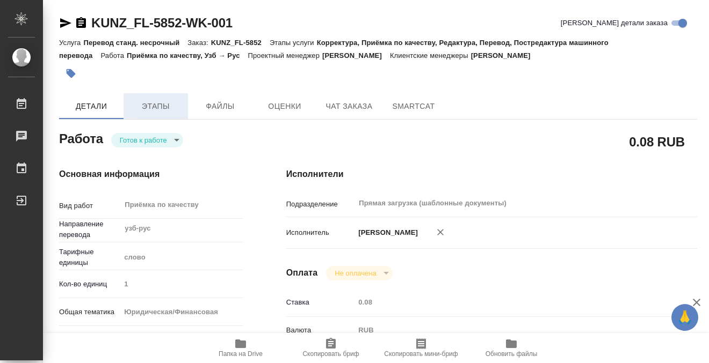
click at [161, 109] on span "Этапы" at bounding box center [156, 106] width 52 height 13
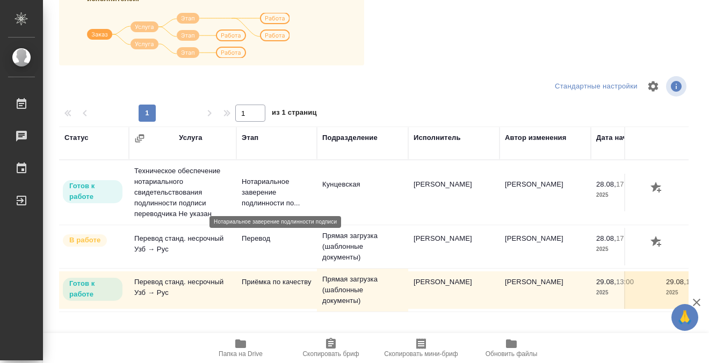
scroll to position [196, 0]
